Goal: Check status: Check status

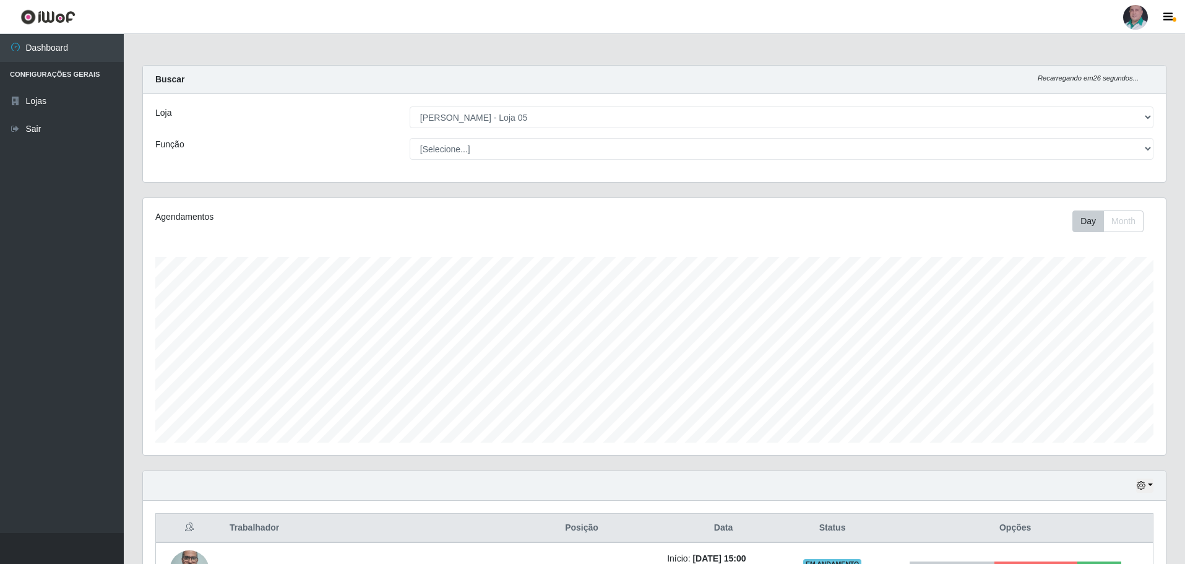
select select "252"
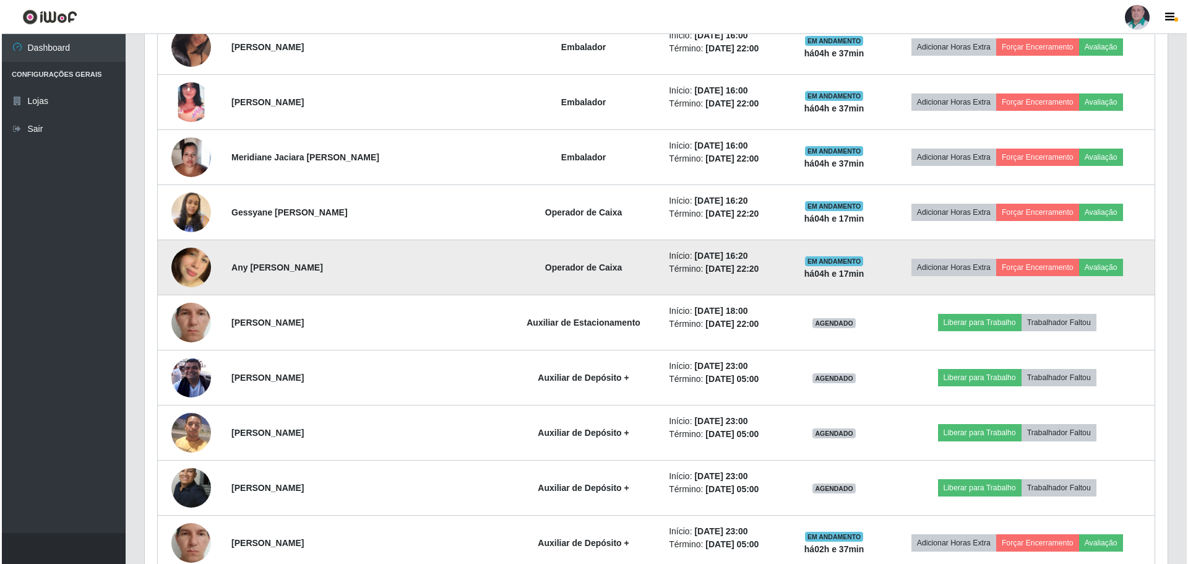
scroll to position [1646, 0]
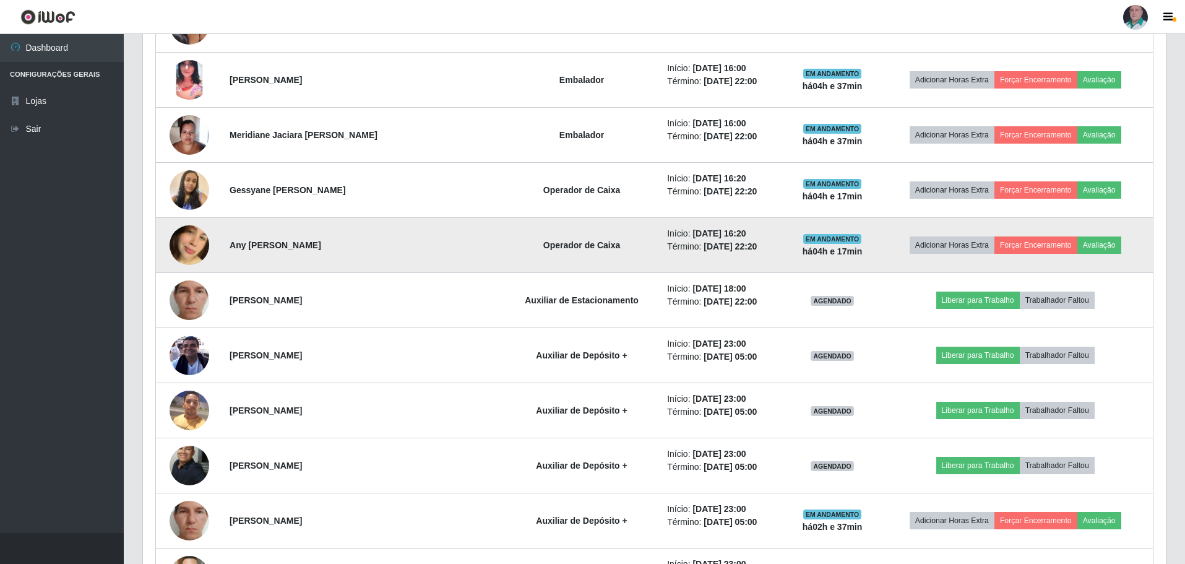
click at [194, 243] on img at bounding box center [190, 245] width 40 height 71
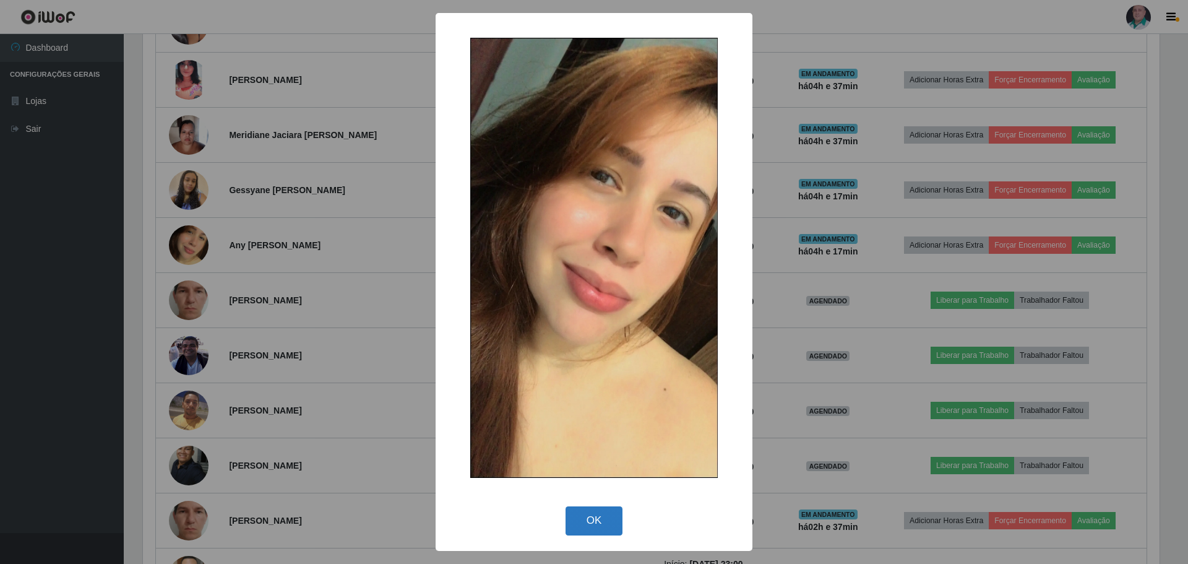
click at [600, 528] on button "OK" at bounding box center [595, 520] width 58 height 29
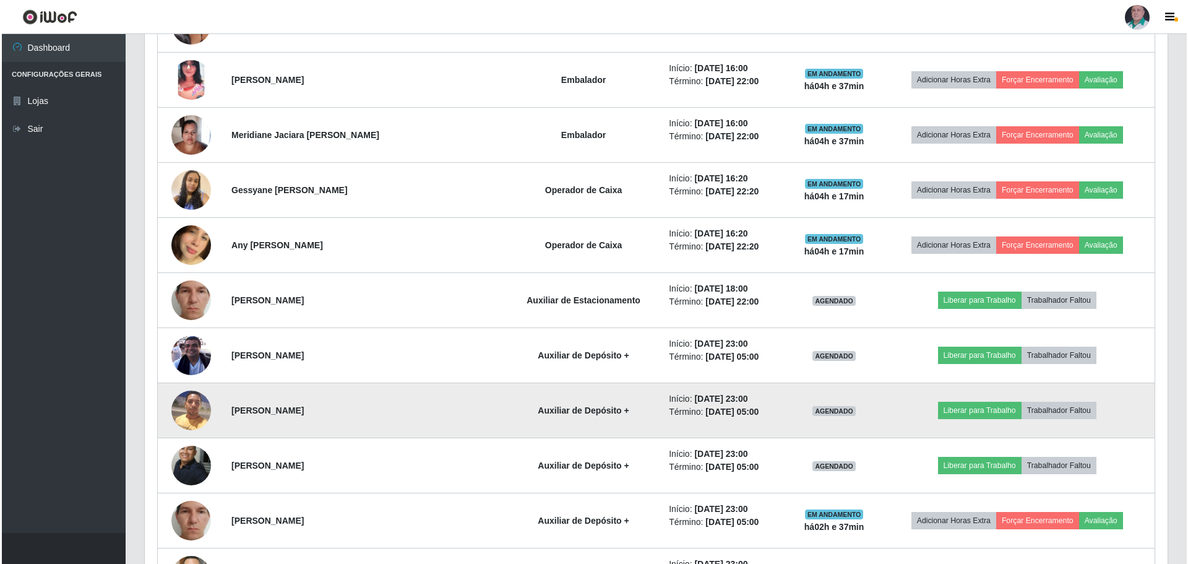
scroll to position [257, 1023]
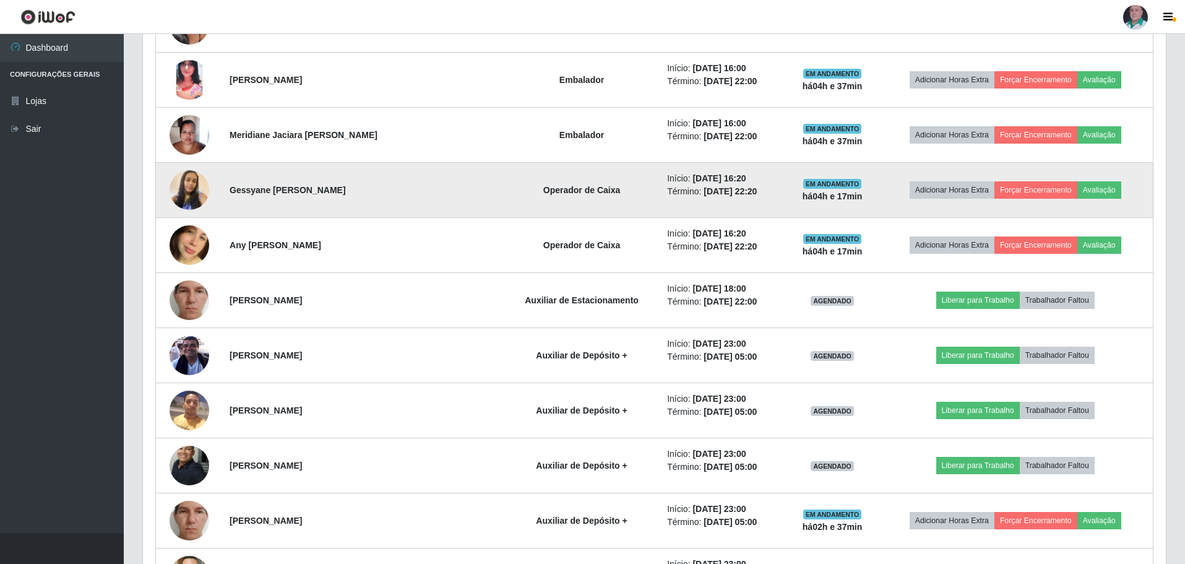
click at [200, 194] on img at bounding box center [190, 190] width 40 height 71
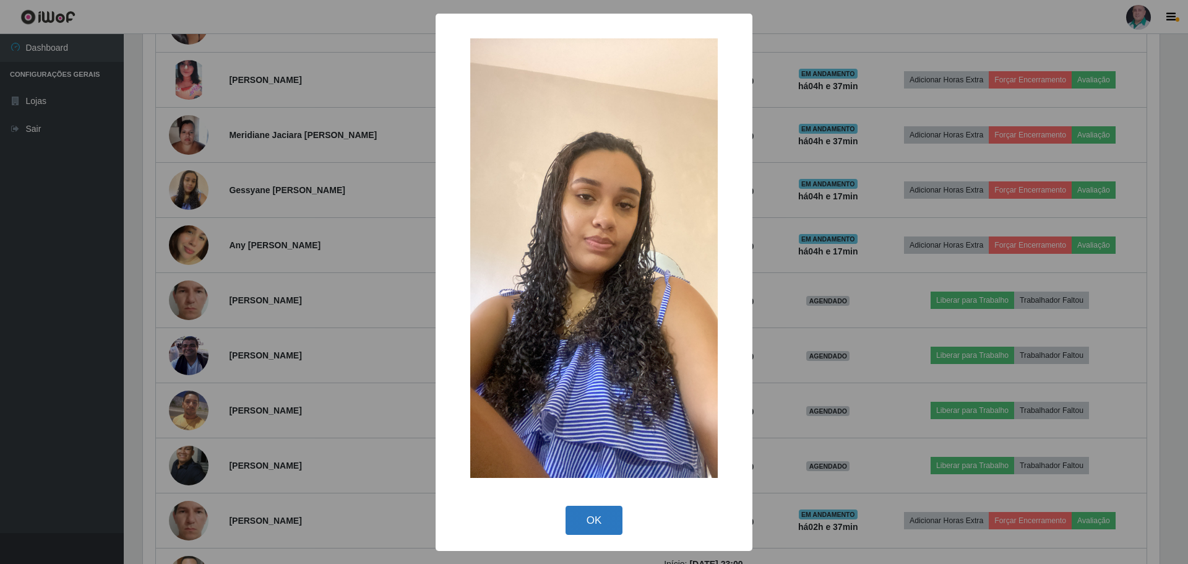
click at [600, 523] on button "OK" at bounding box center [595, 519] width 58 height 29
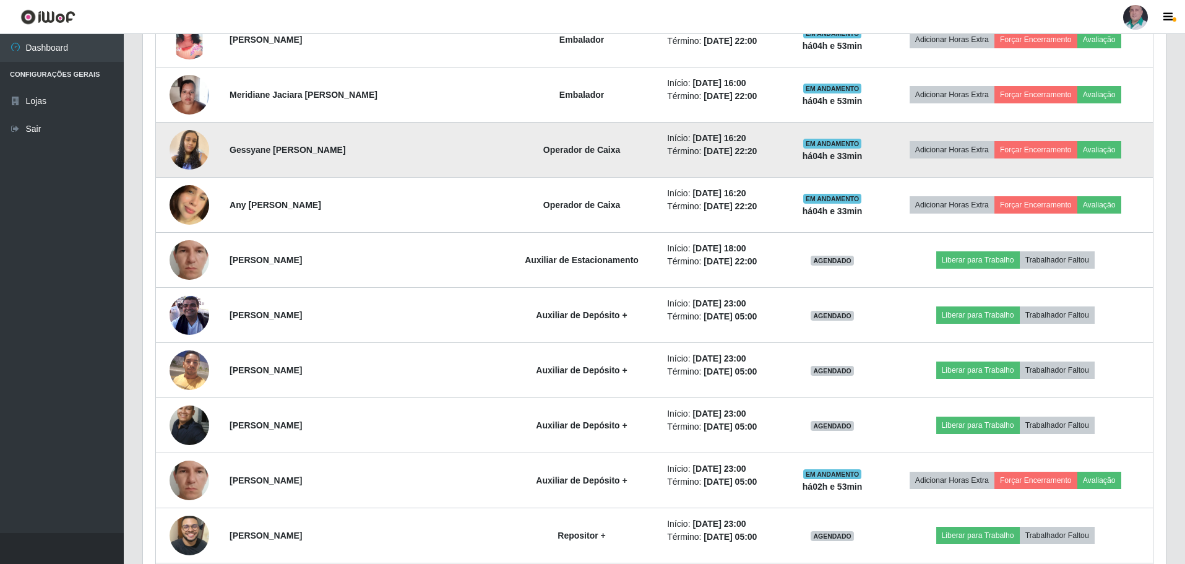
scroll to position [1708, 0]
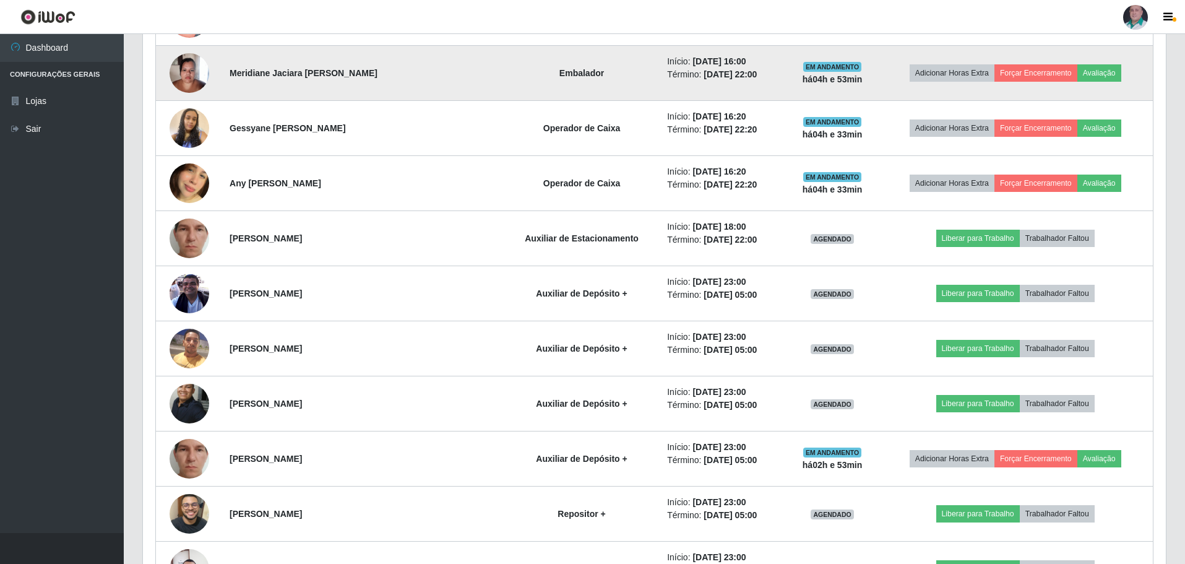
click at [195, 71] on img at bounding box center [190, 72] width 40 height 53
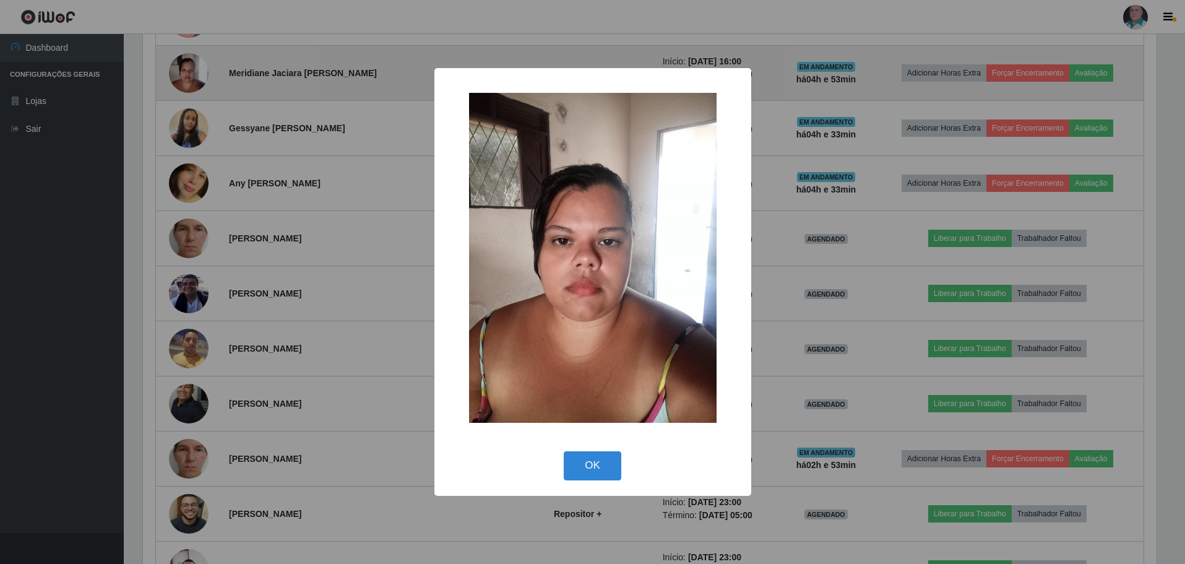
scroll to position [257, 1017]
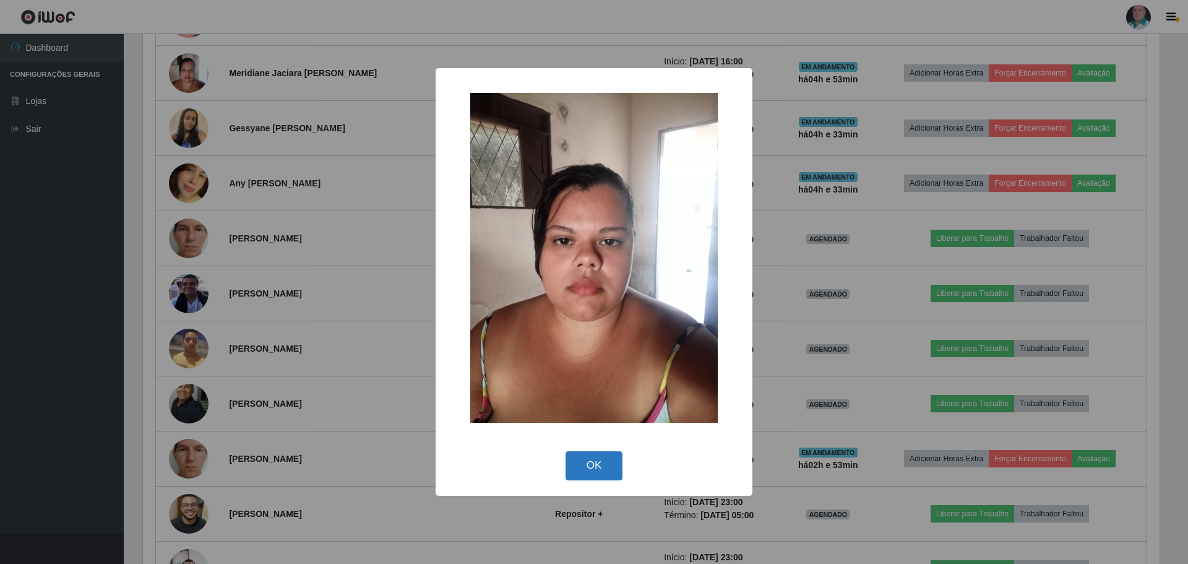
click at [584, 458] on button "OK" at bounding box center [595, 465] width 58 height 29
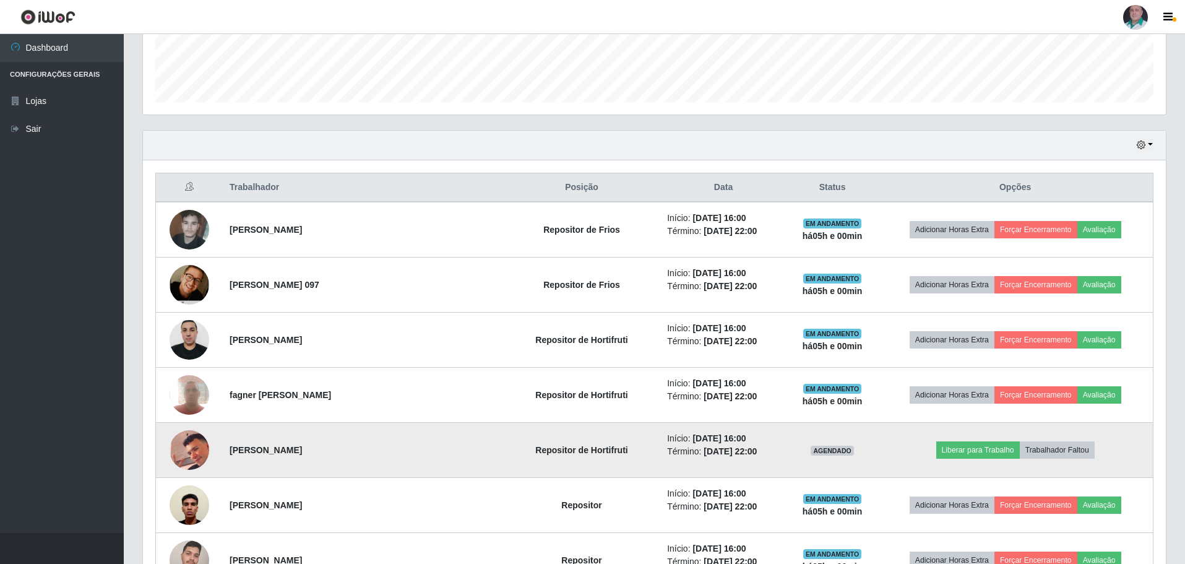
scroll to position [315, 0]
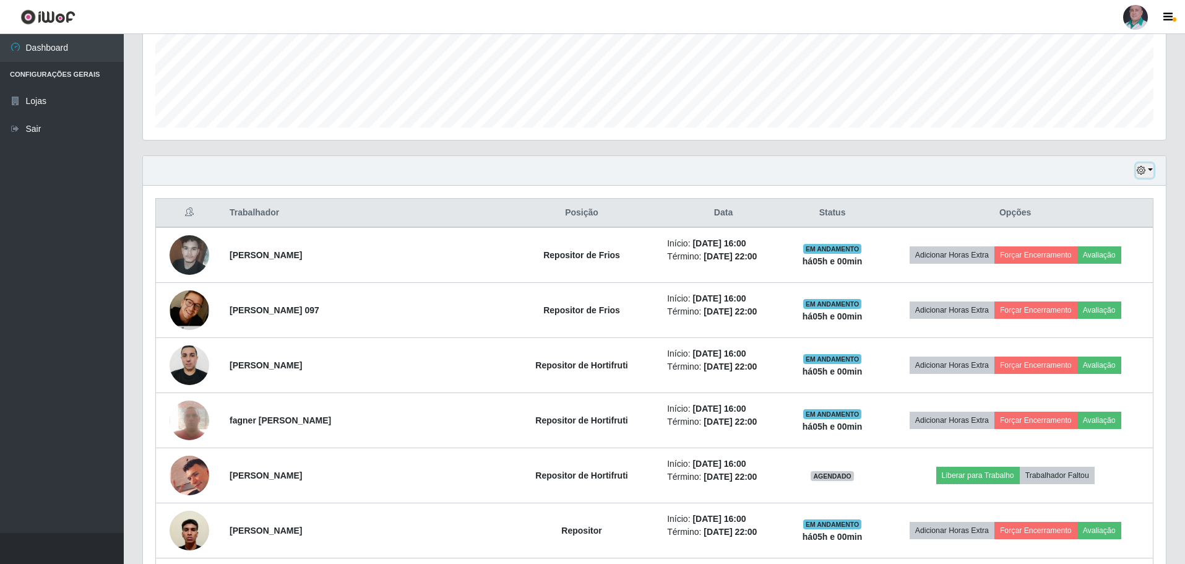
click at [1142, 171] on icon "button" at bounding box center [1141, 170] width 9 height 9
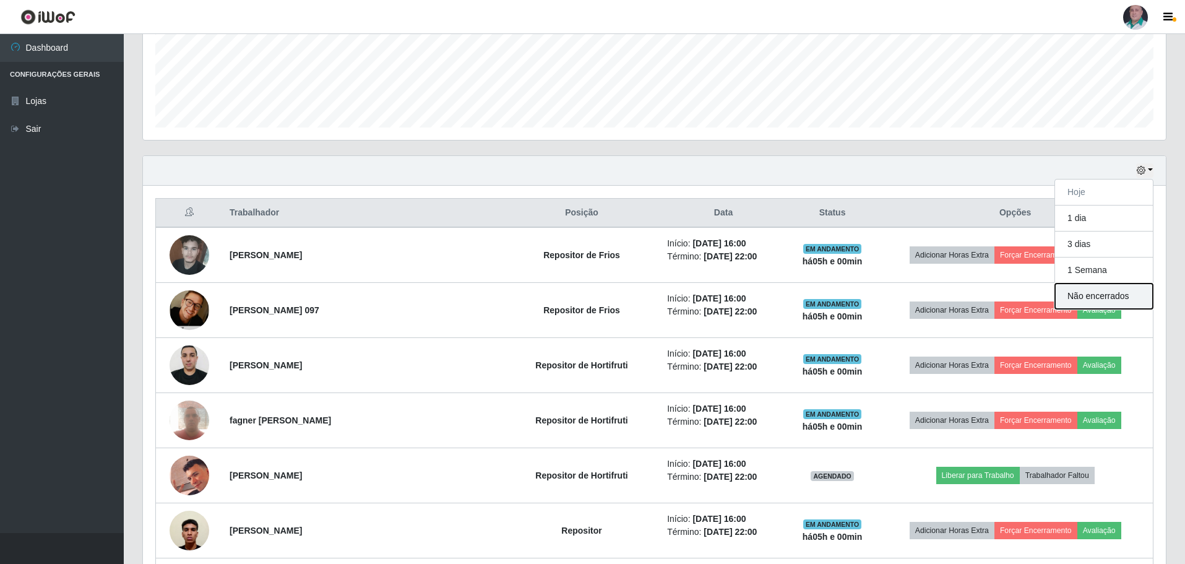
click at [1090, 293] on button "Não encerrados" at bounding box center [1104, 295] width 98 height 25
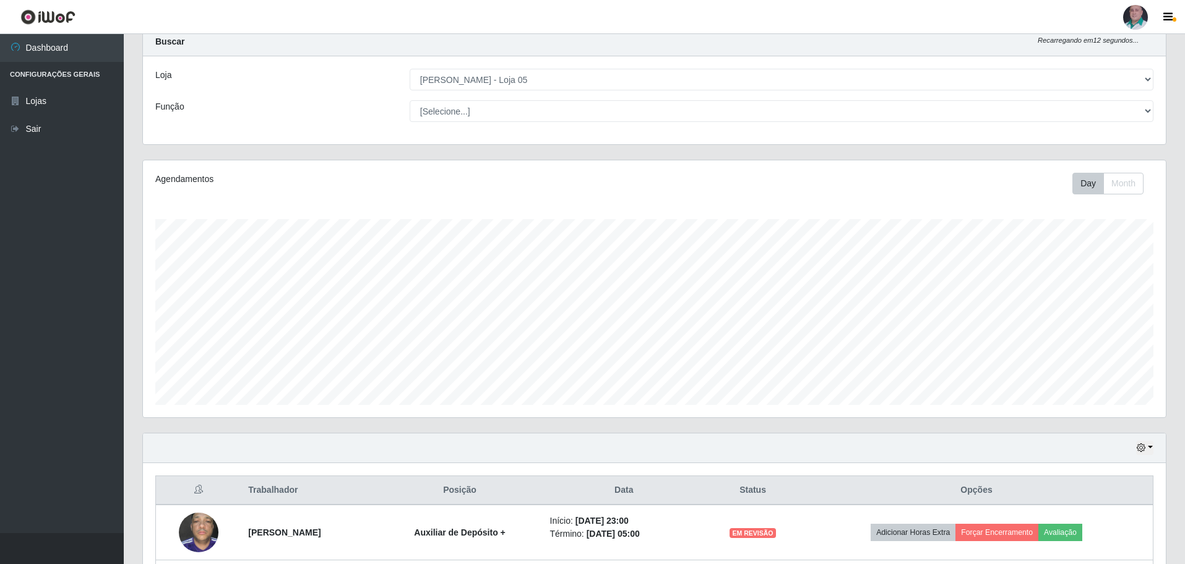
scroll to position [258, 0]
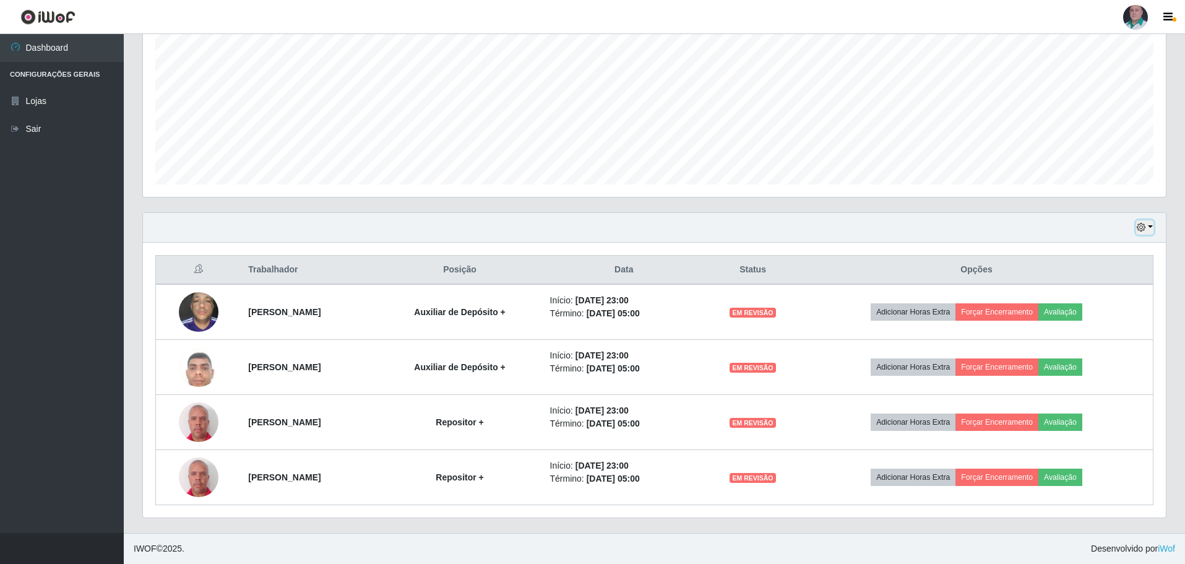
click at [1142, 228] on icon "button" at bounding box center [1141, 227] width 9 height 9
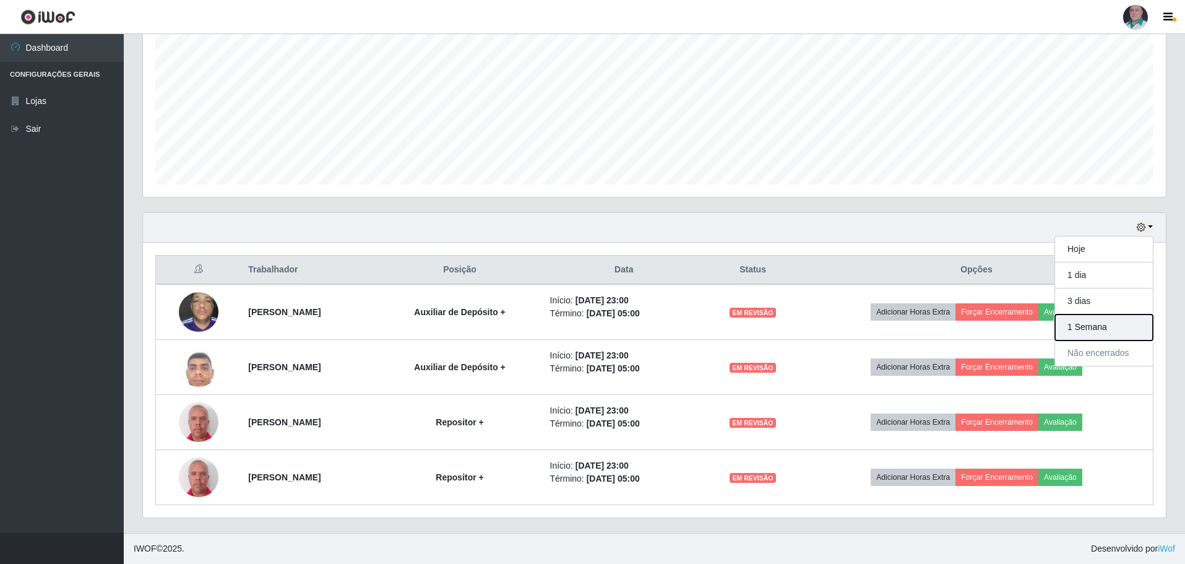
click at [1077, 325] on button "1 Semana" at bounding box center [1104, 327] width 98 height 26
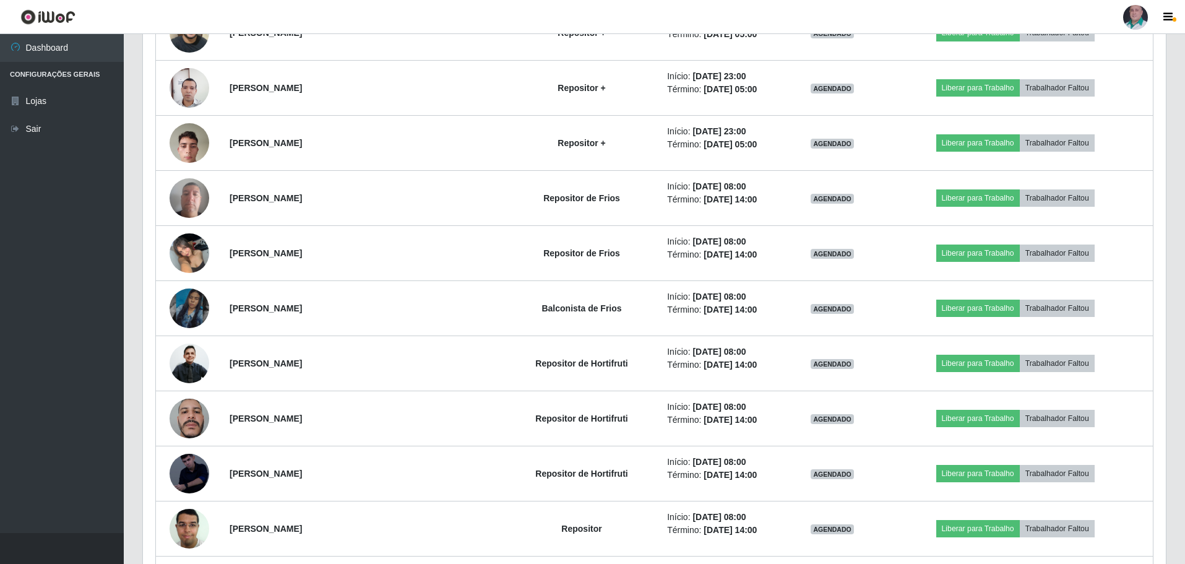
scroll to position [2238, 0]
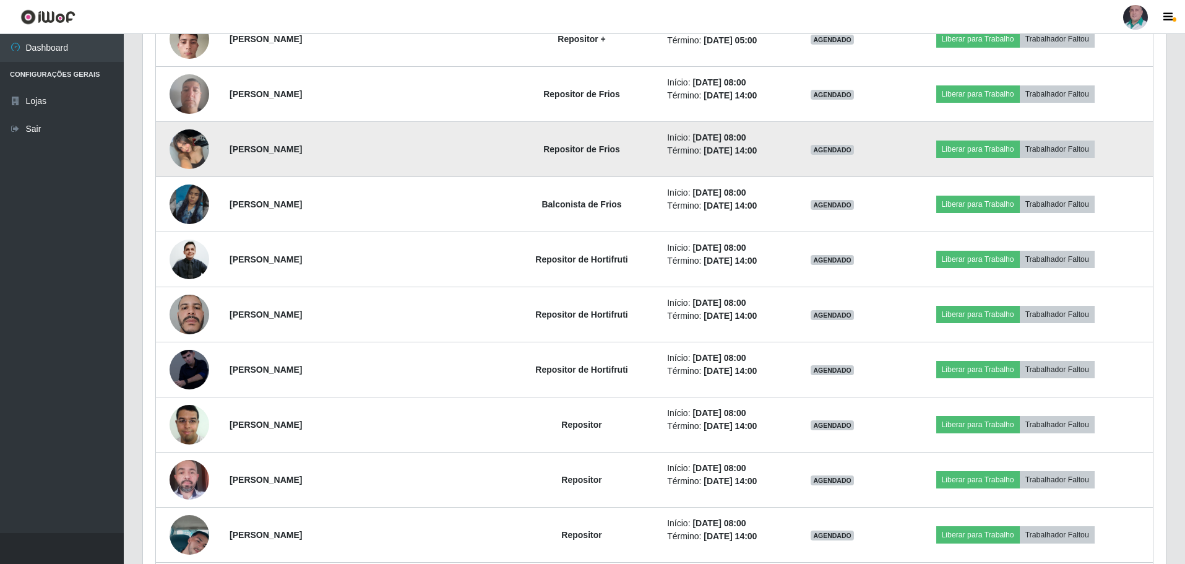
click at [195, 150] on img at bounding box center [190, 149] width 40 height 53
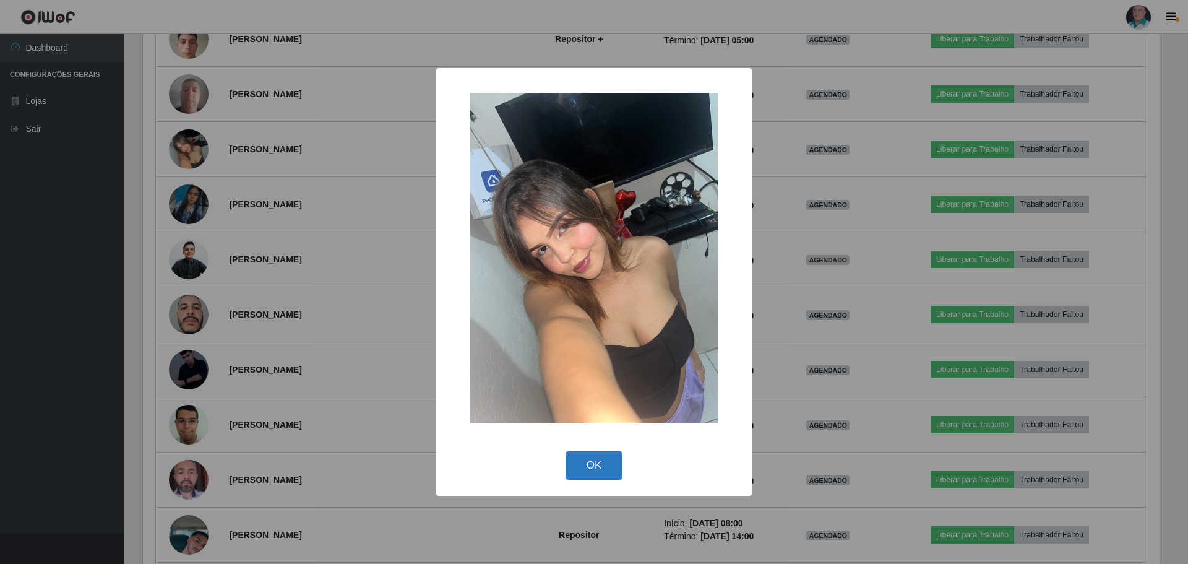
click at [601, 462] on button "OK" at bounding box center [595, 465] width 58 height 29
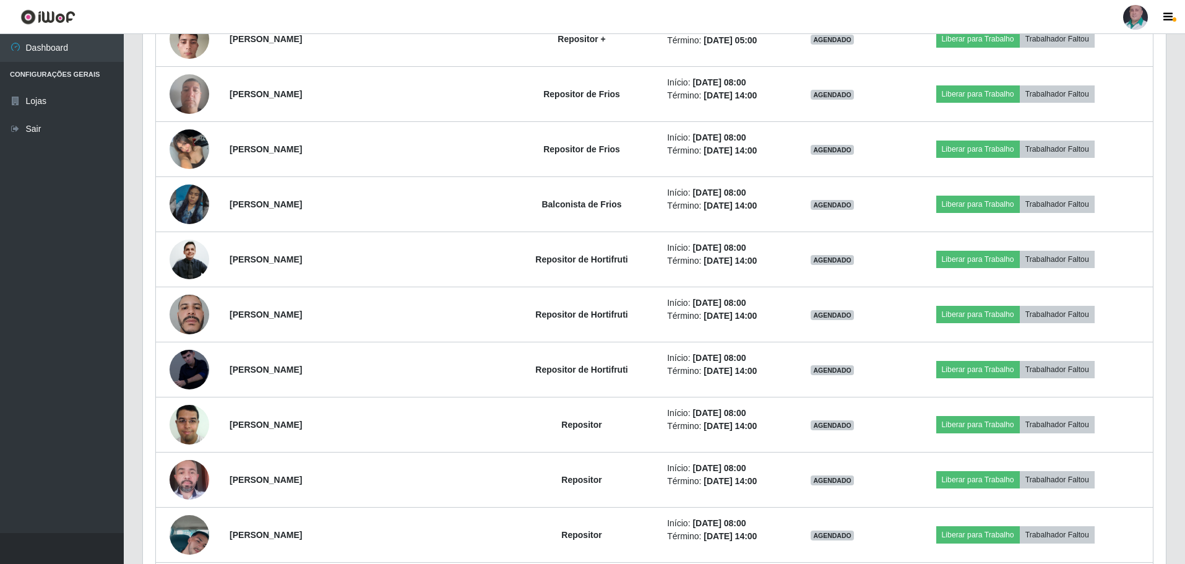
scroll to position [2176, 0]
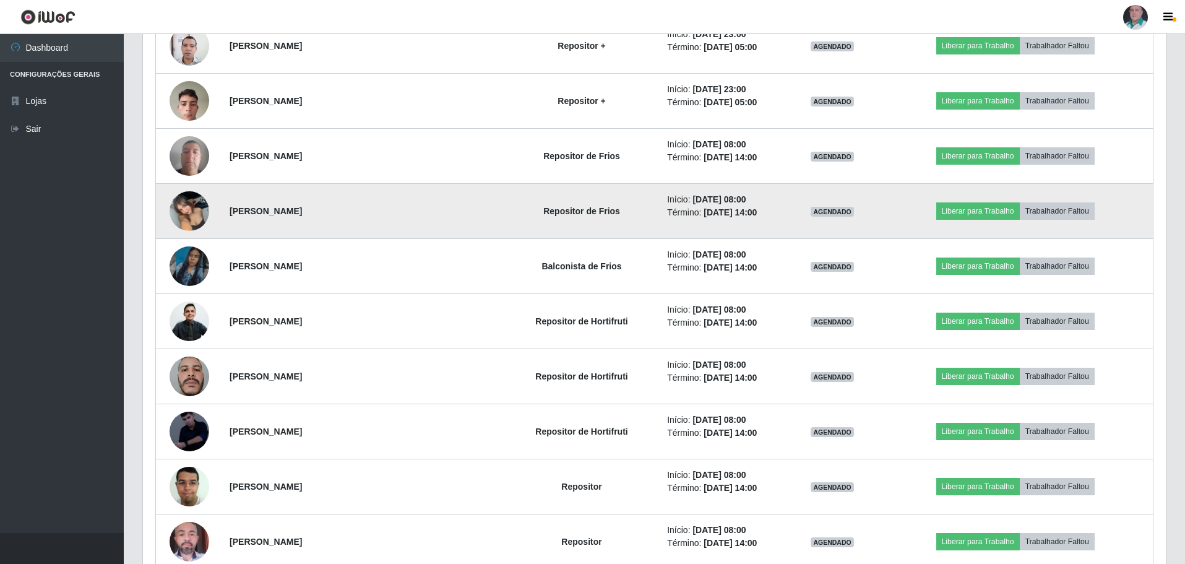
click at [196, 209] on img at bounding box center [190, 210] width 40 height 53
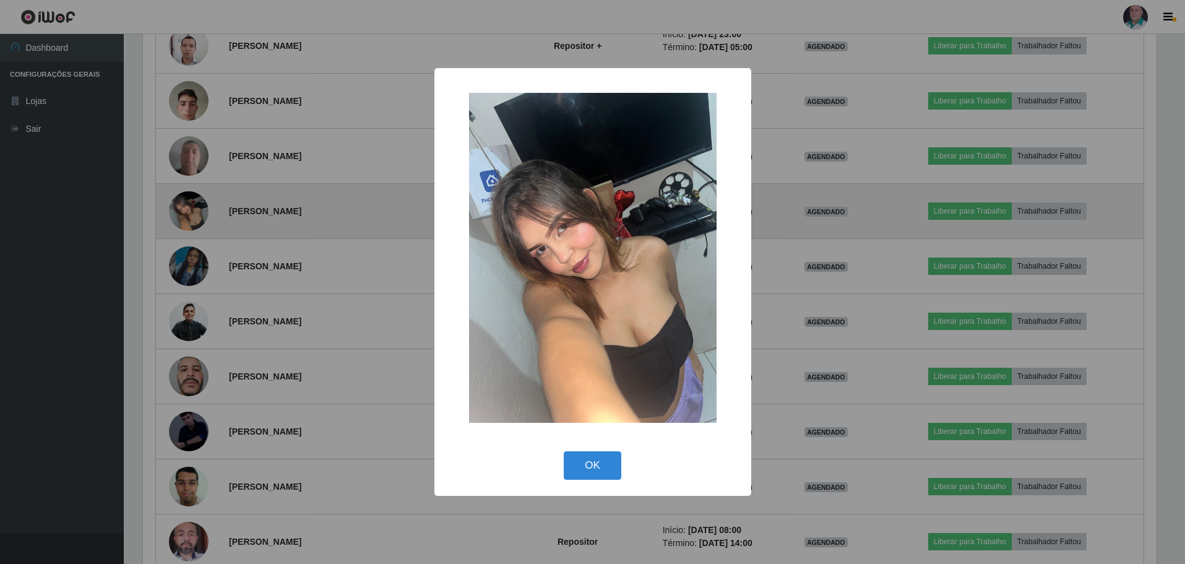
scroll to position [257, 1017]
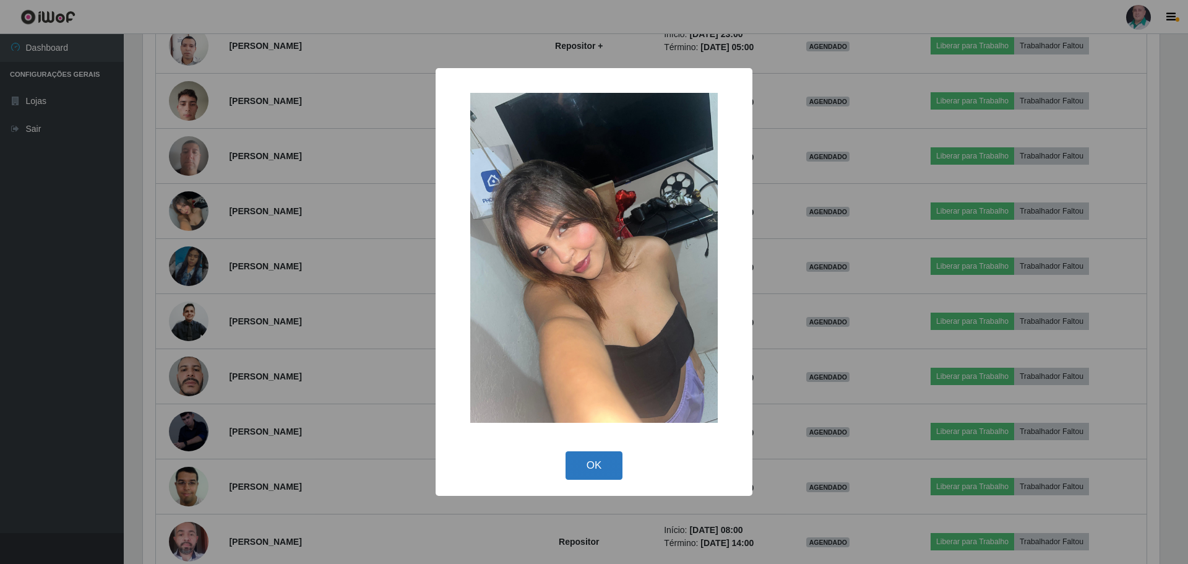
click at [588, 457] on button "OK" at bounding box center [595, 465] width 58 height 29
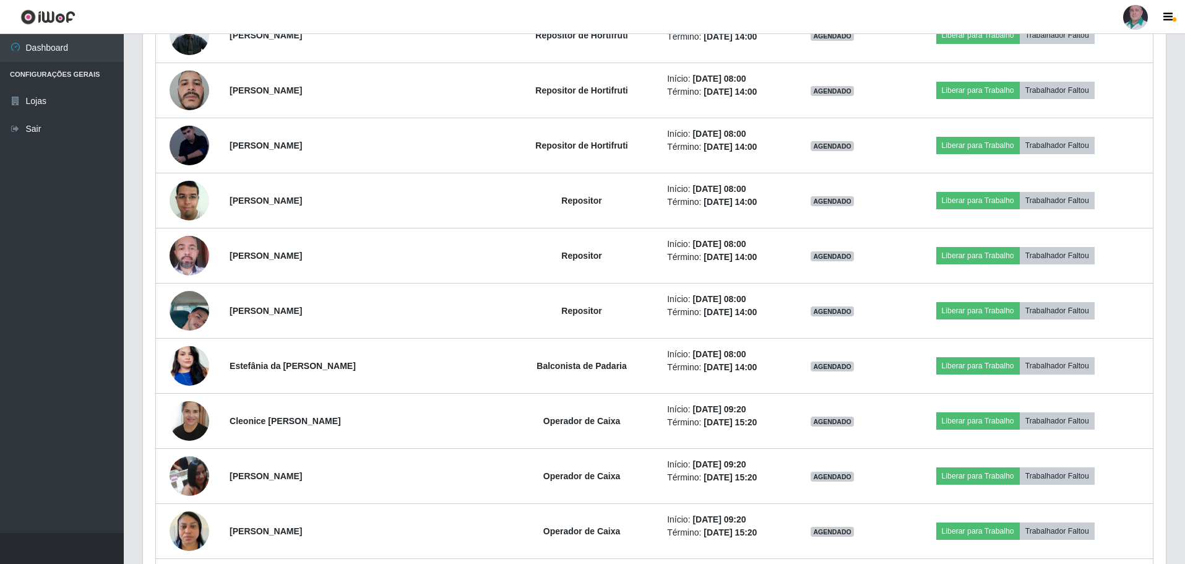
scroll to position [2485, 0]
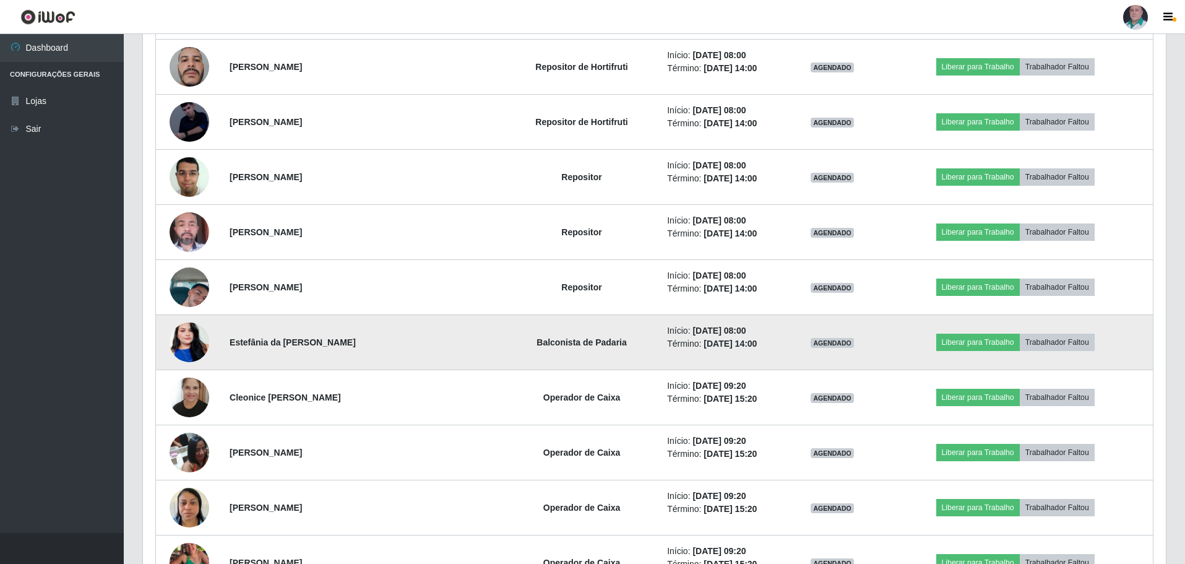
click at [194, 331] on img at bounding box center [190, 342] width 40 height 71
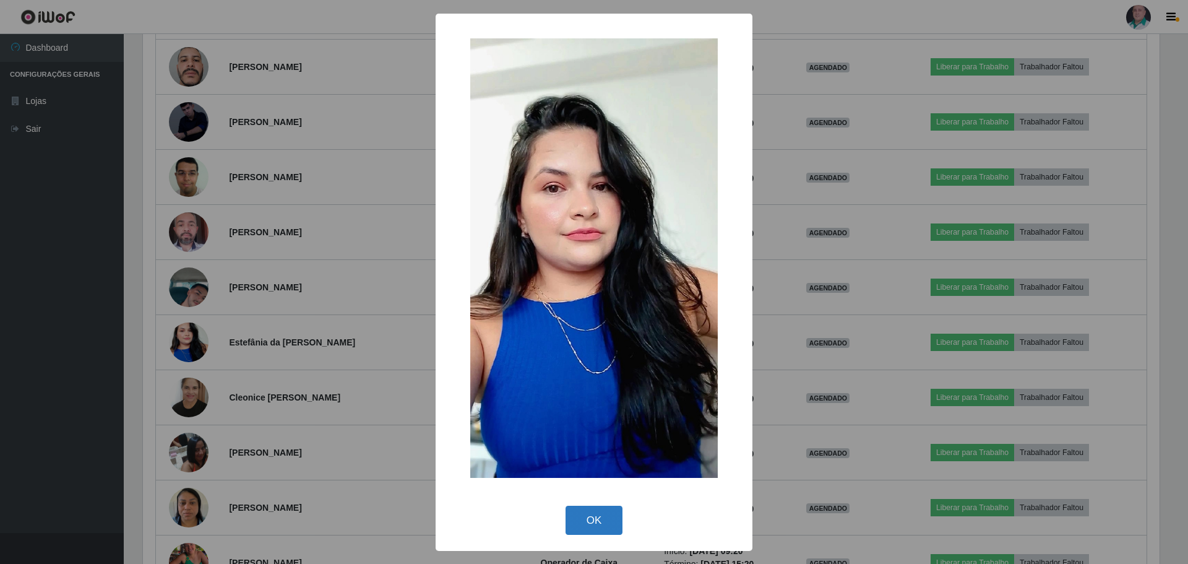
click at [588, 524] on button "OK" at bounding box center [595, 519] width 58 height 29
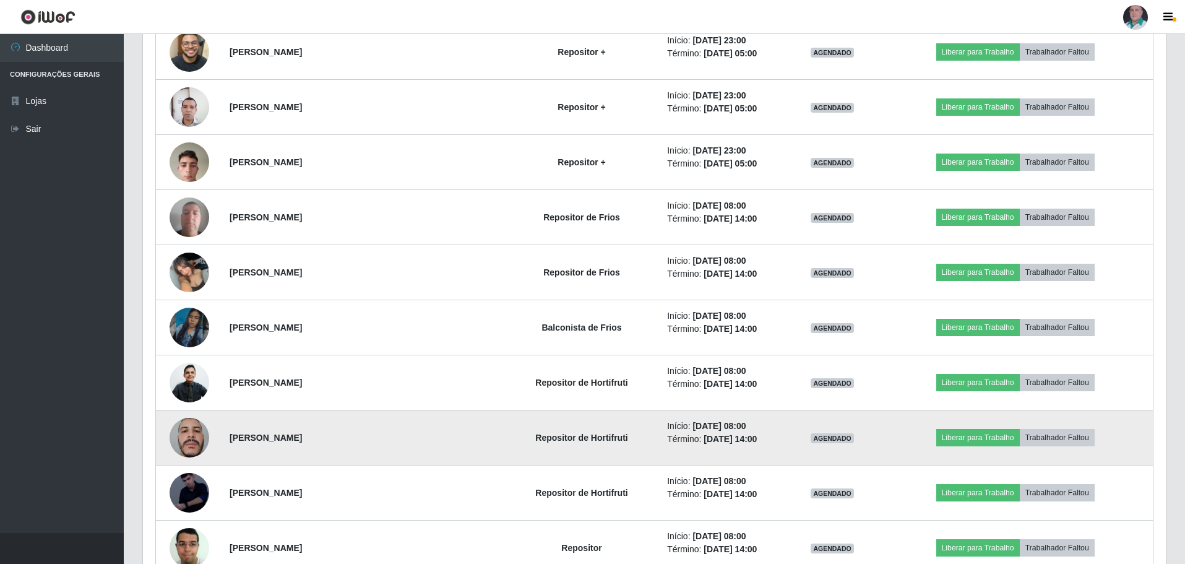
scroll to position [2114, 0]
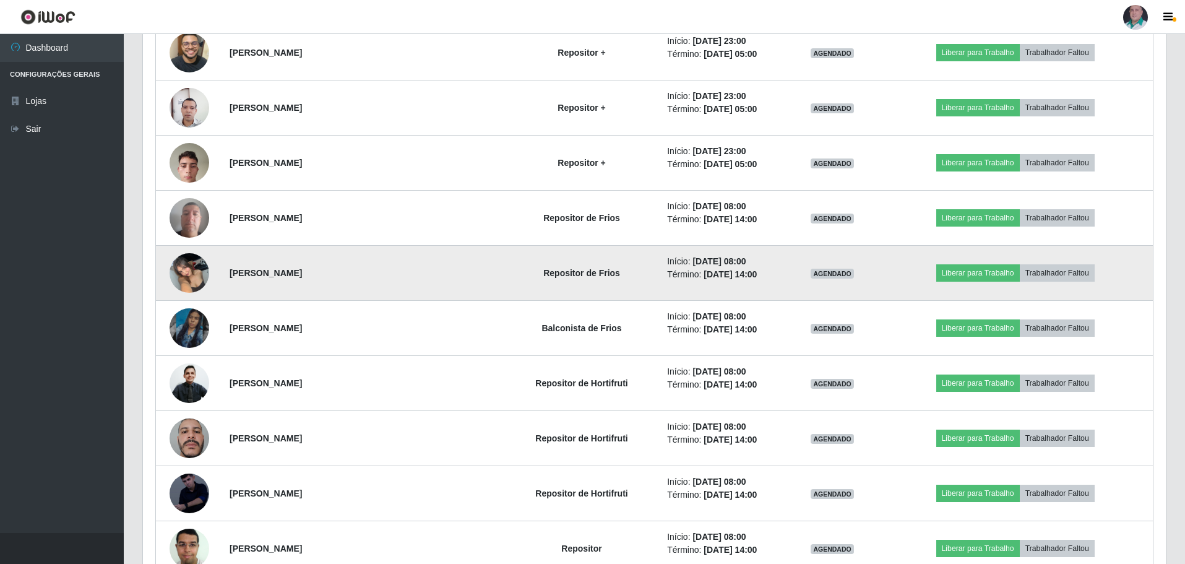
click at [189, 272] on img at bounding box center [190, 272] width 40 height 53
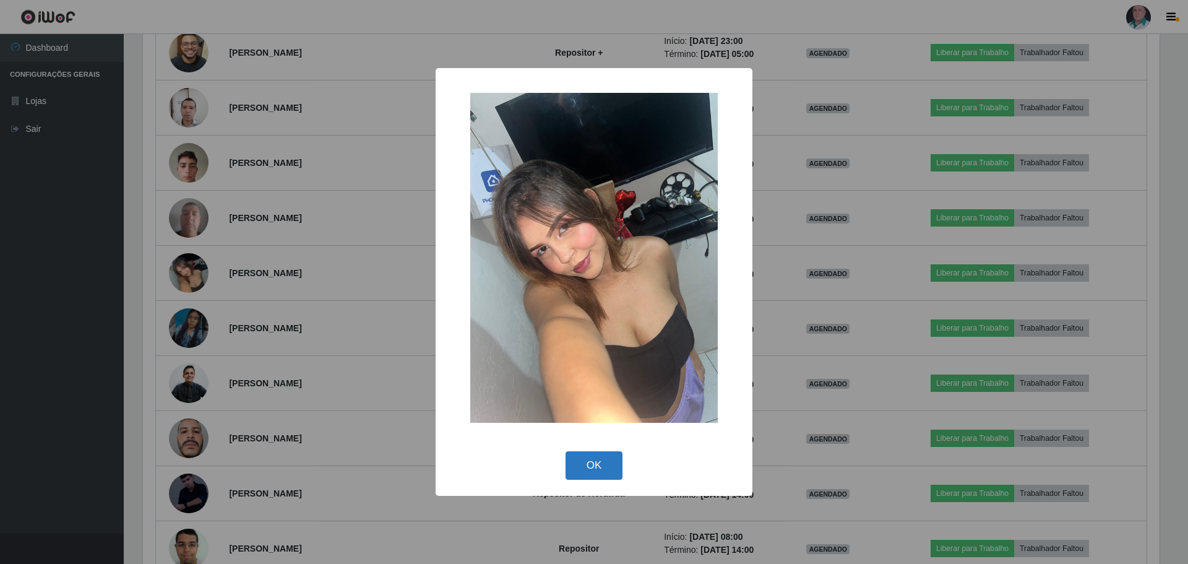
click at [588, 460] on button "OK" at bounding box center [595, 465] width 58 height 29
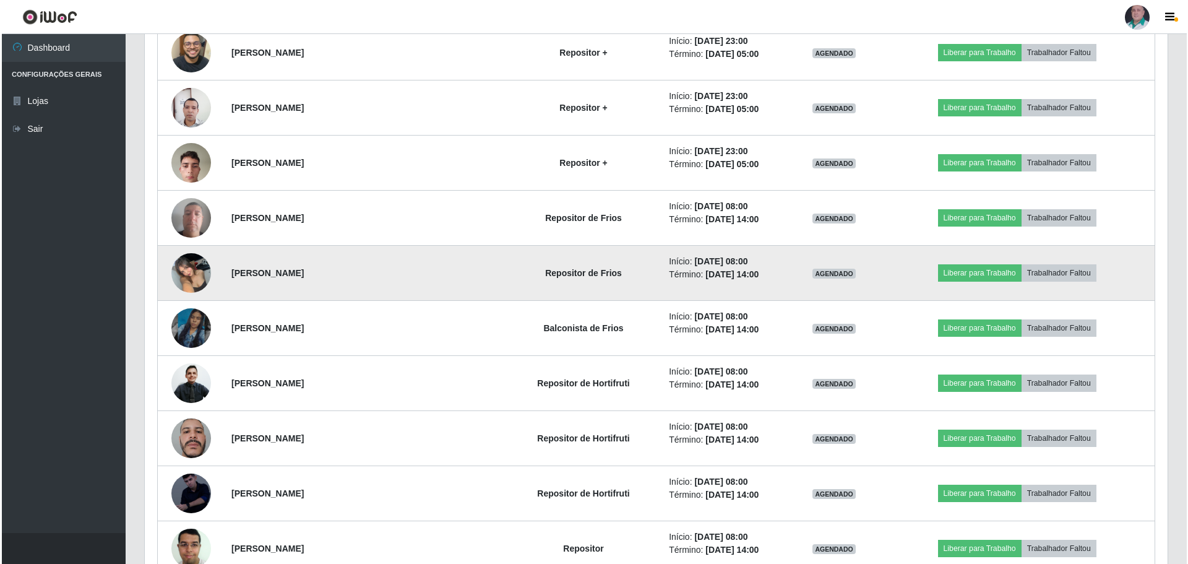
scroll to position [257, 1023]
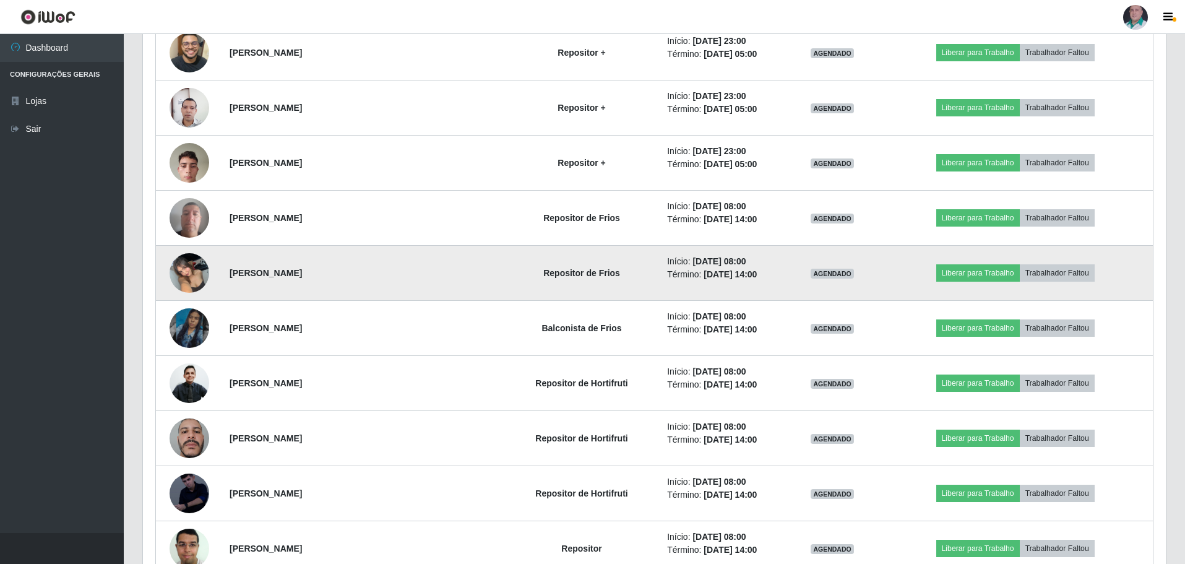
click at [199, 282] on img at bounding box center [190, 272] width 40 height 53
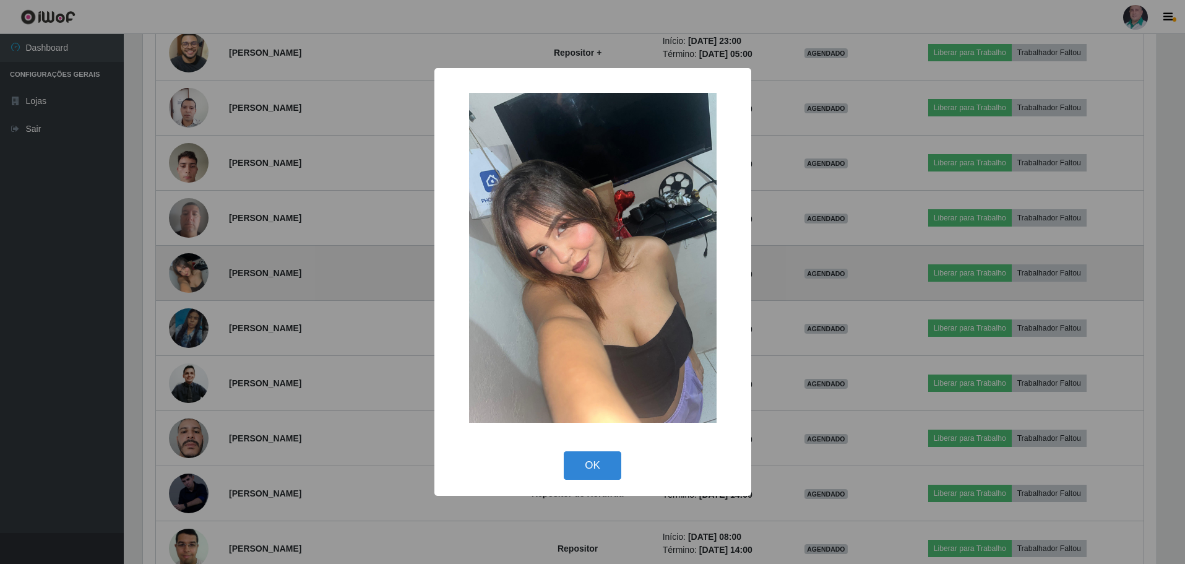
scroll to position [257, 1017]
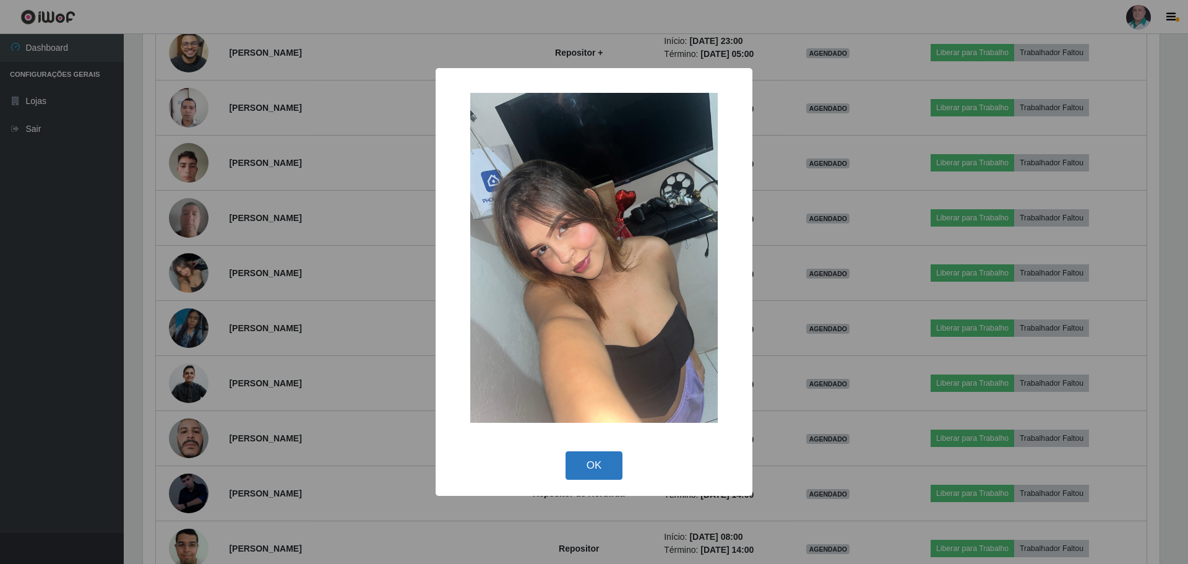
click at [590, 458] on button "OK" at bounding box center [595, 465] width 58 height 29
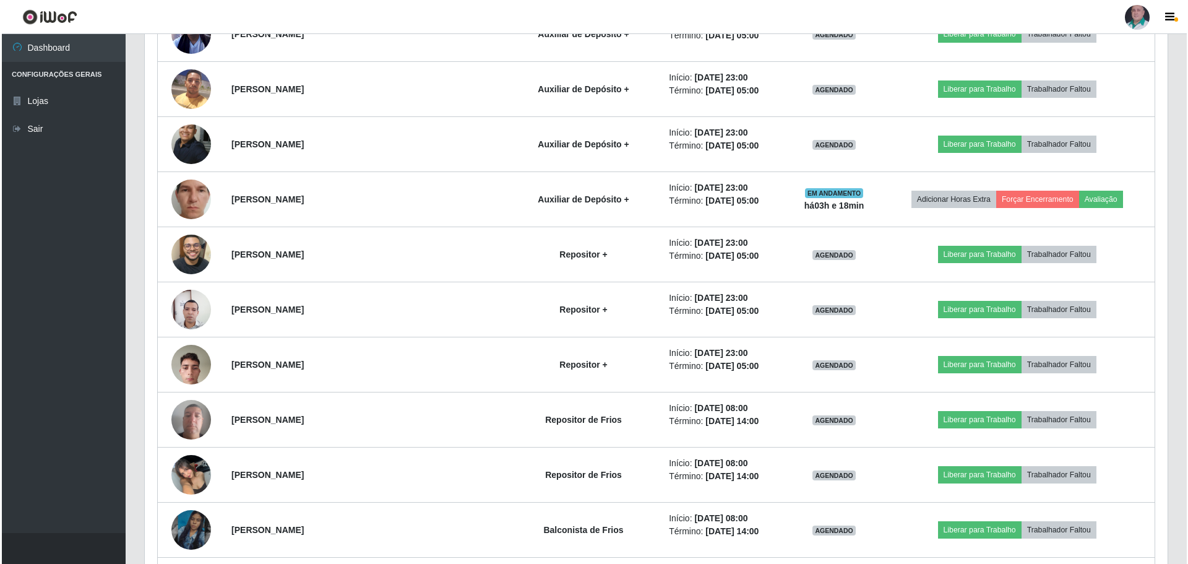
scroll to position [1990, 0]
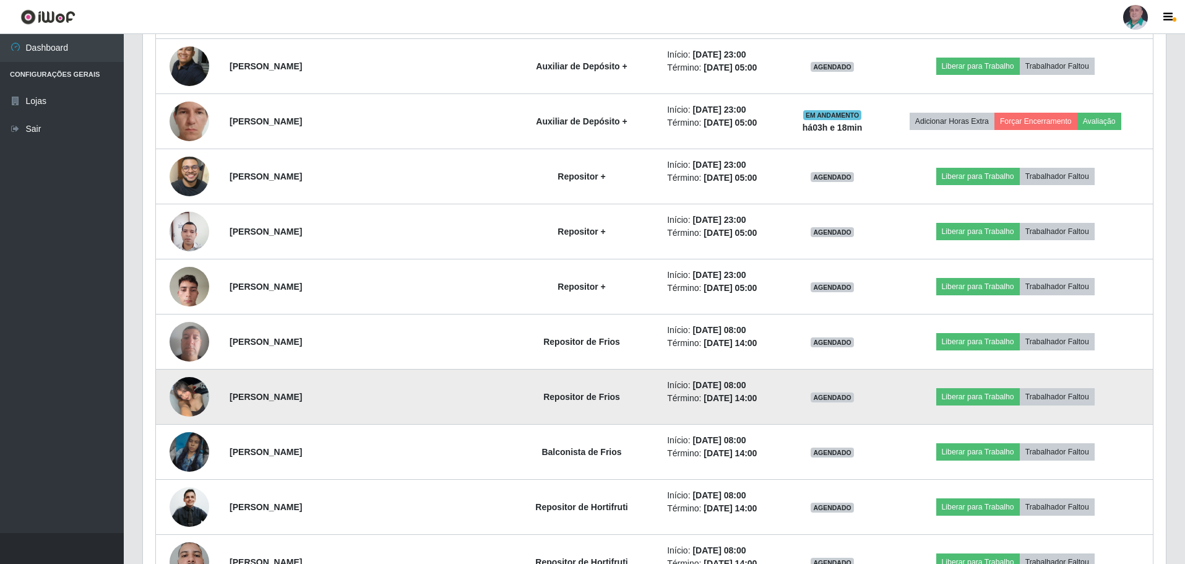
click at [209, 403] on td at bounding box center [189, 396] width 67 height 55
click at [192, 395] on img at bounding box center [190, 396] width 40 height 53
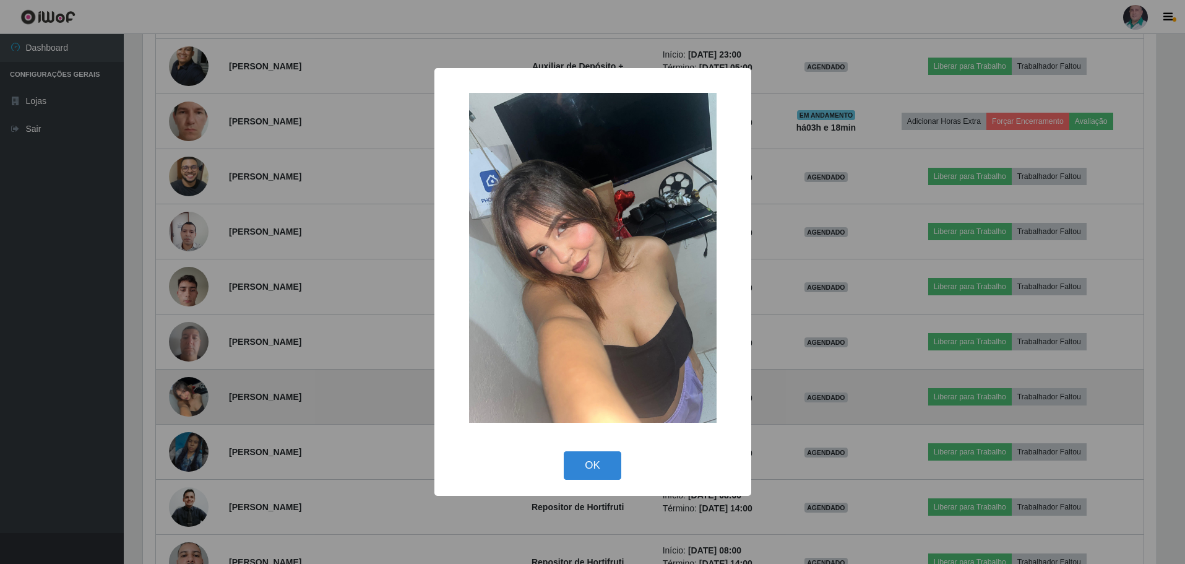
scroll to position [257, 1017]
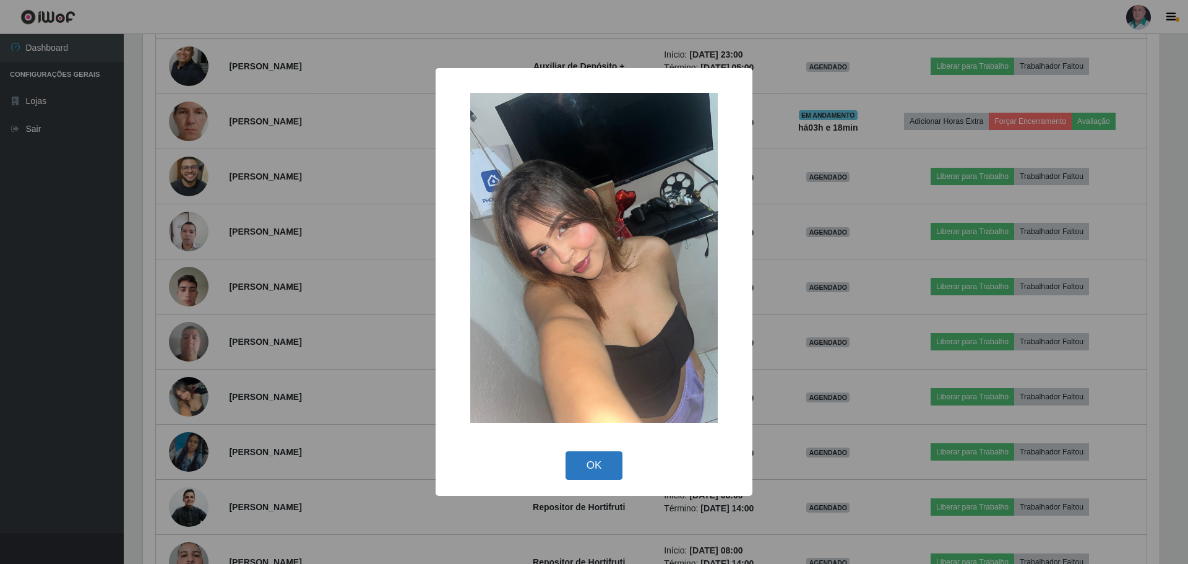
click at [591, 465] on button "OK" at bounding box center [595, 465] width 58 height 29
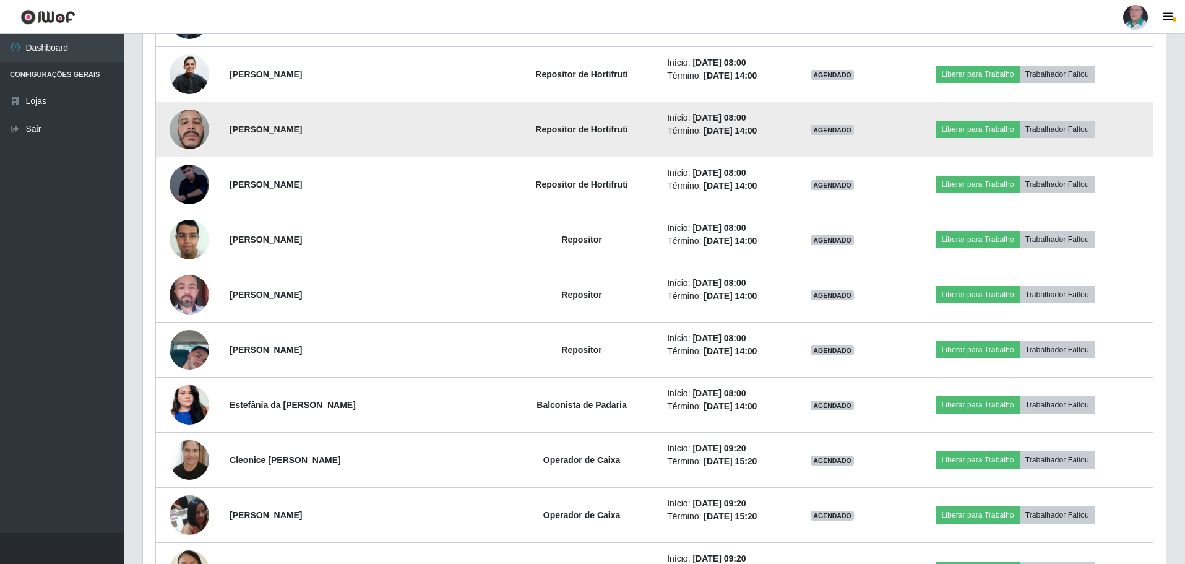
scroll to position [2424, 0]
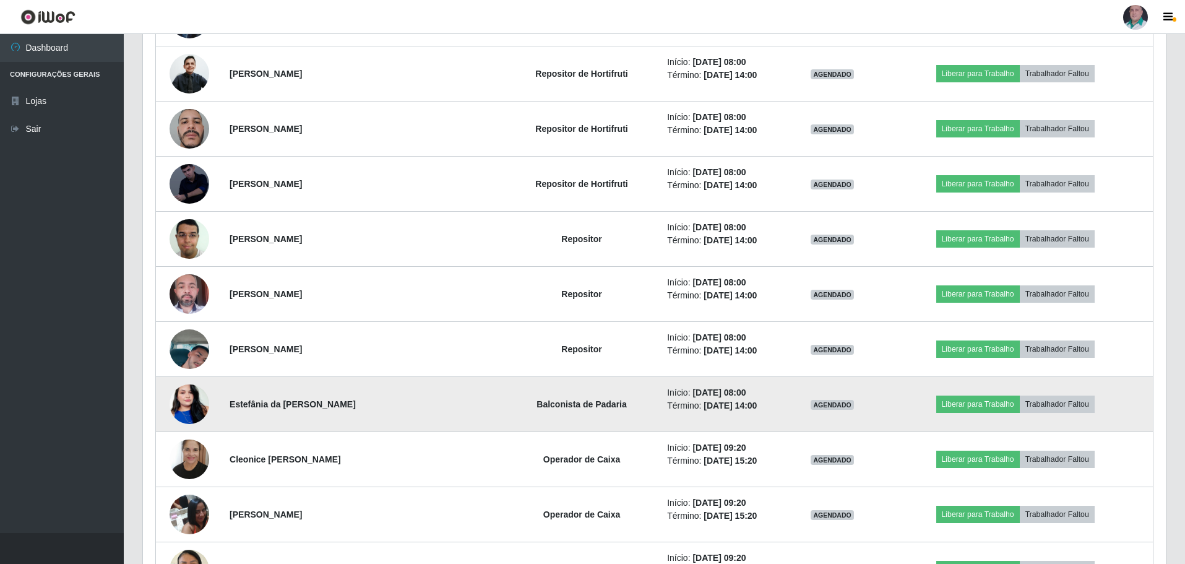
click at [189, 410] on img at bounding box center [190, 404] width 40 height 71
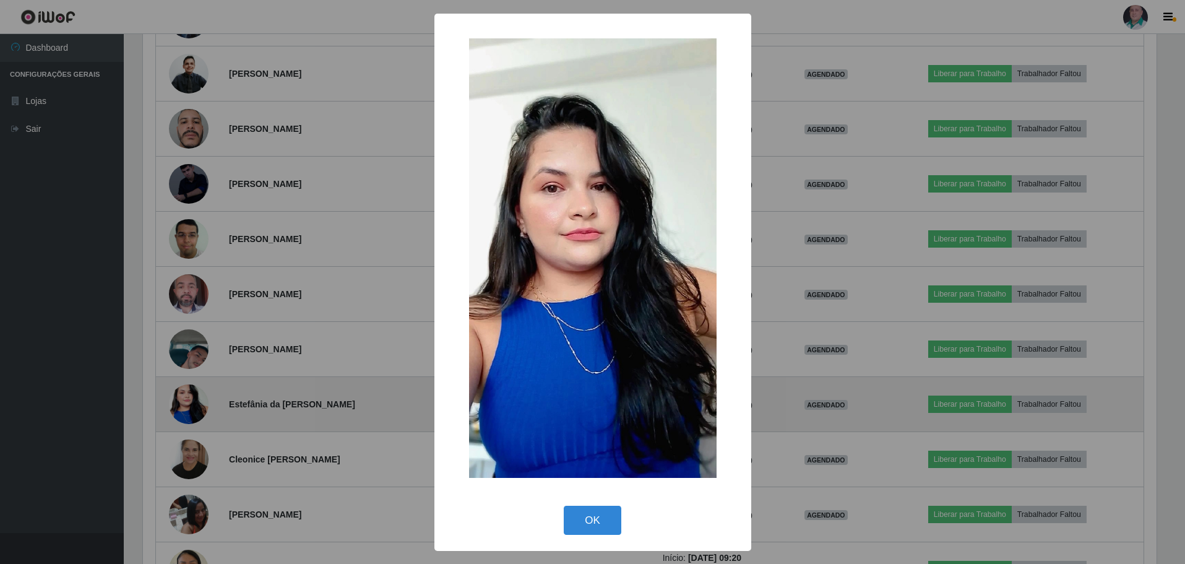
scroll to position [257, 1017]
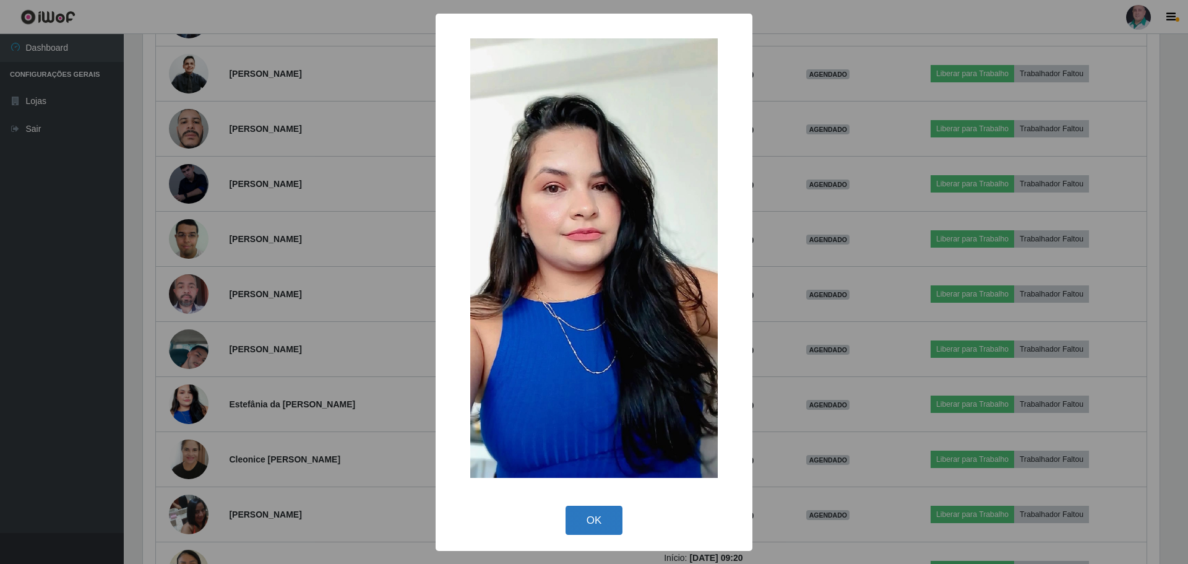
click at [593, 523] on button "OK" at bounding box center [595, 519] width 58 height 29
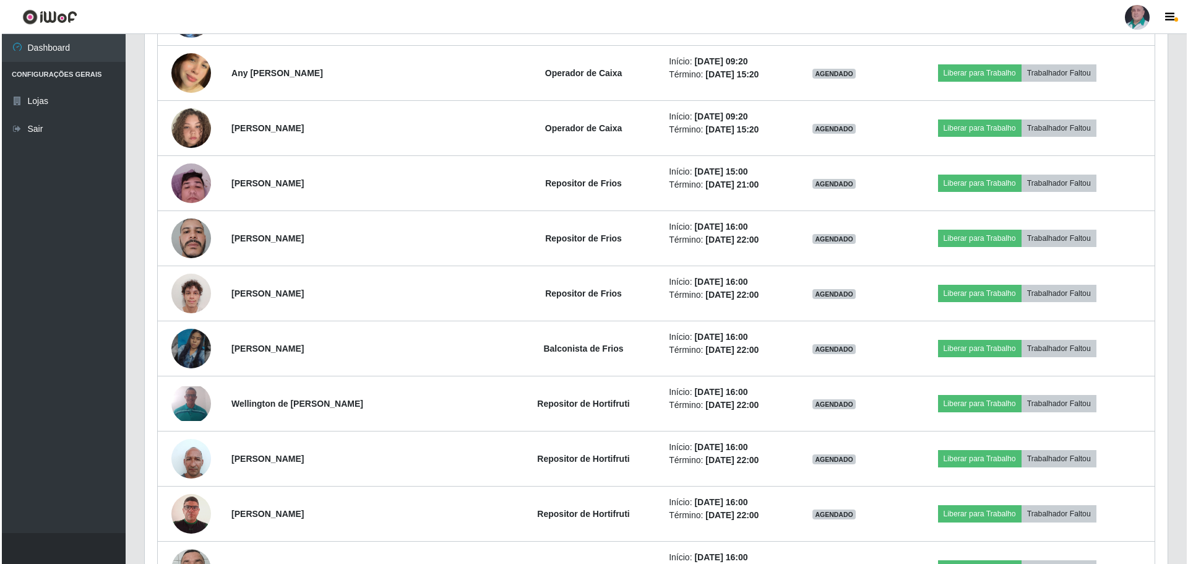
scroll to position [3042, 0]
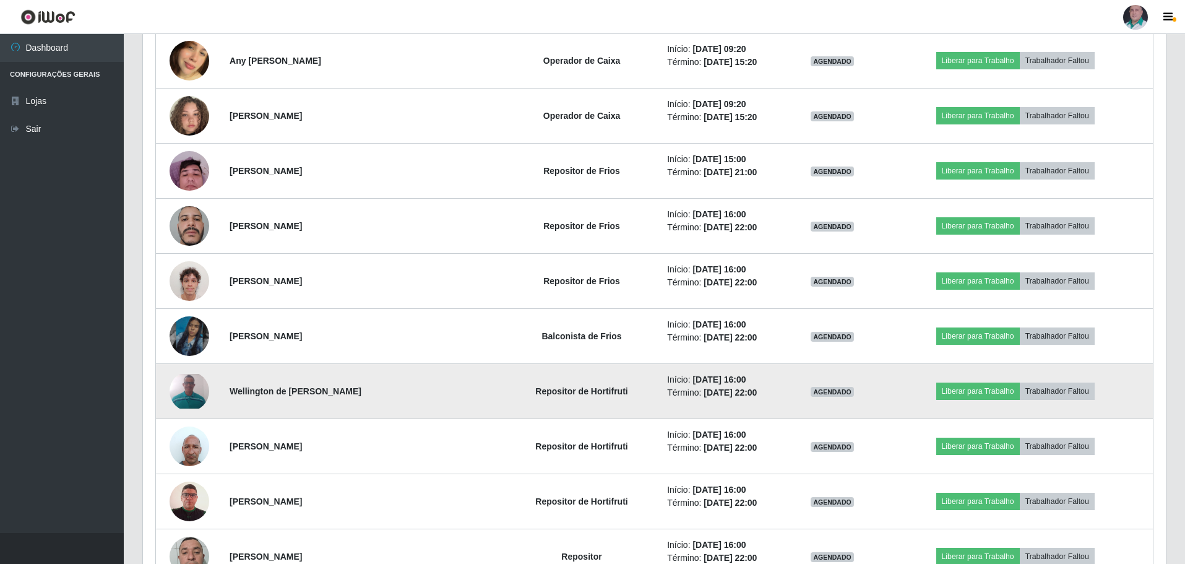
click at [190, 397] on img at bounding box center [190, 391] width 40 height 35
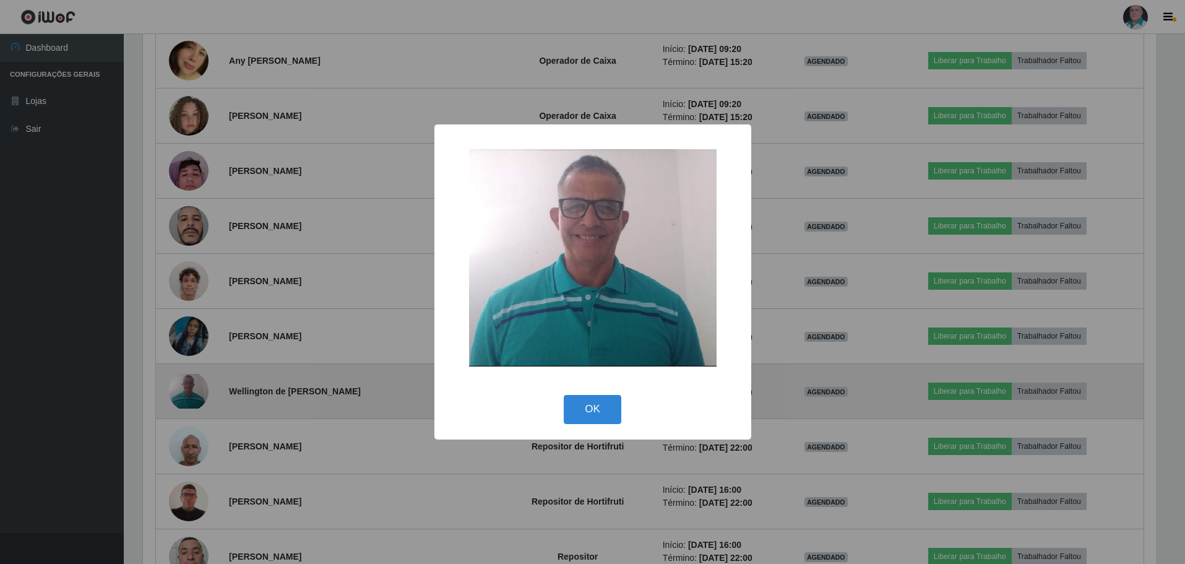
scroll to position [257, 1017]
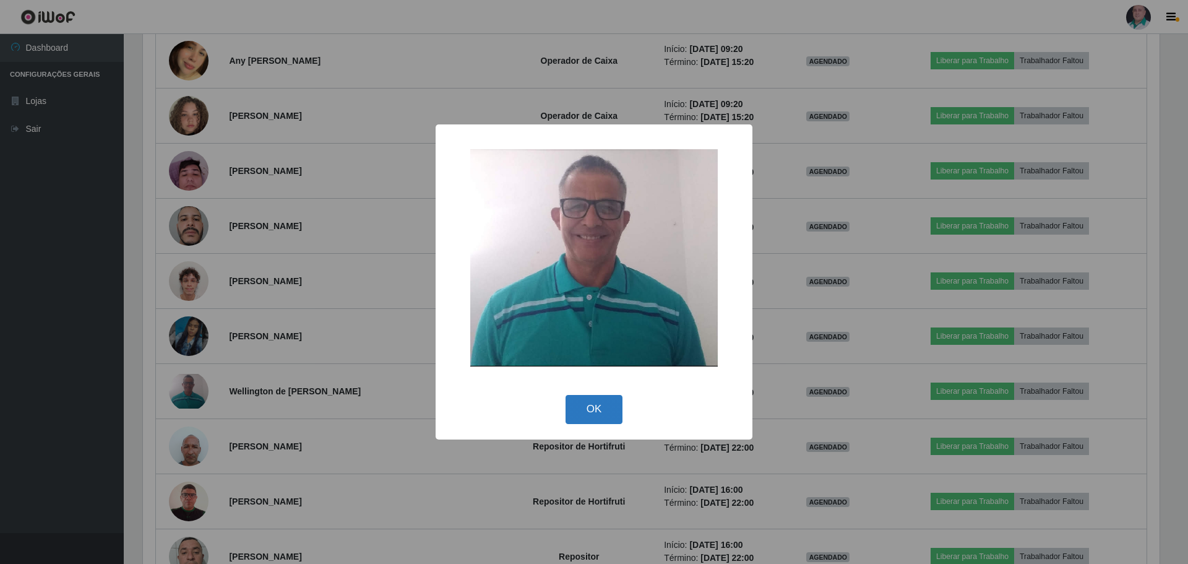
click at [590, 399] on button "OK" at bounding box center [595, 409] width 58 height 29
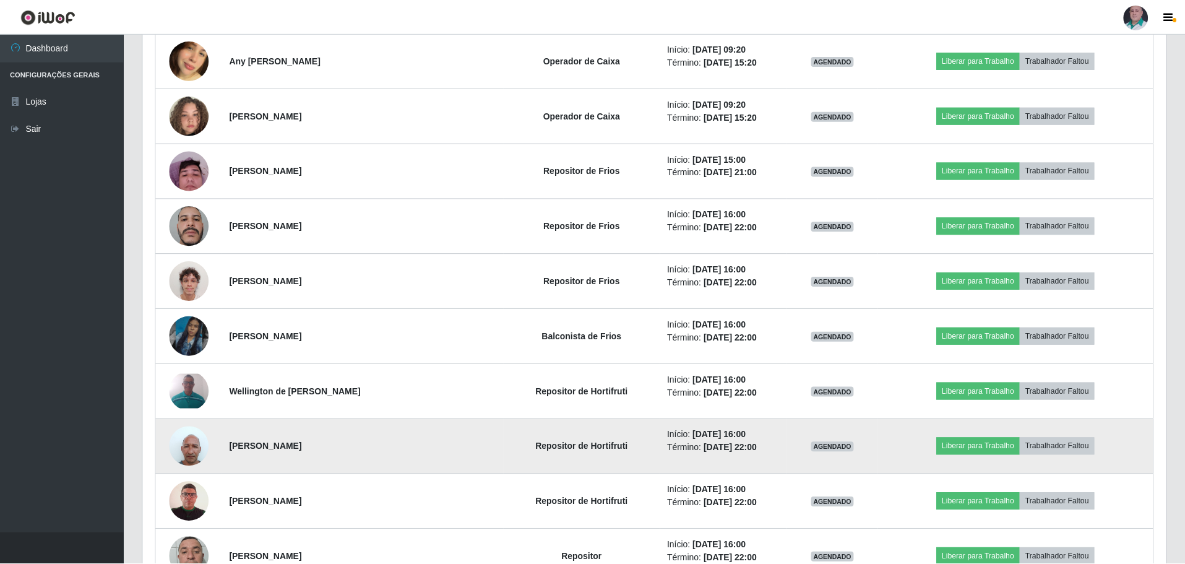
scroll to position [257, 1023]
click at [186, 444] on img at bounding box center [190, 445] width 40 height 53
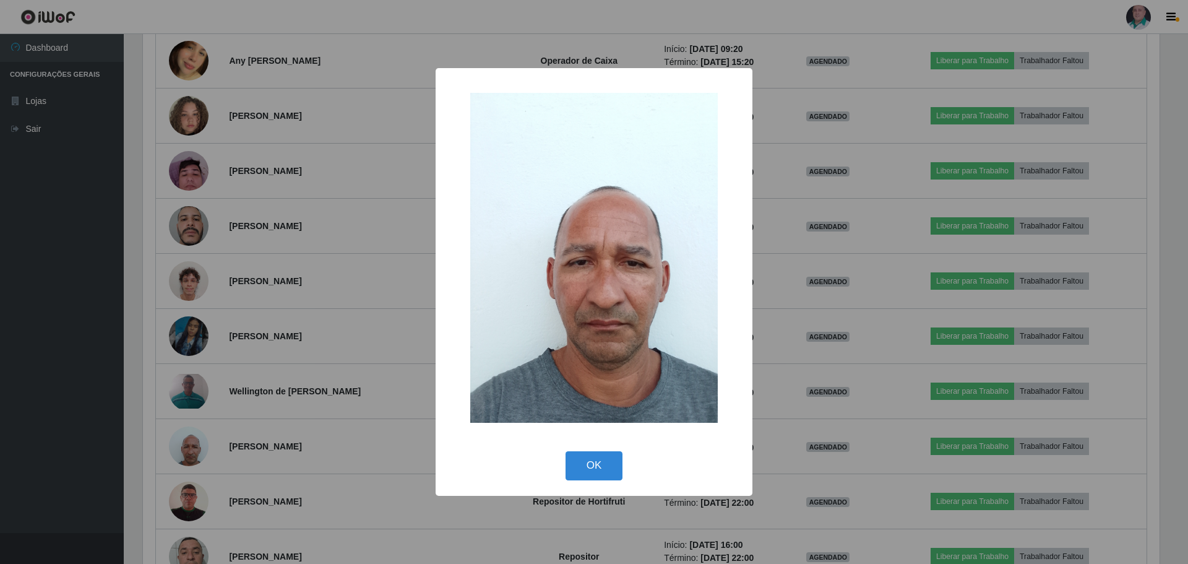
click at [344, 465] on div "× OK Cancel" at bounding box center [594, 282] width 1188 height 564
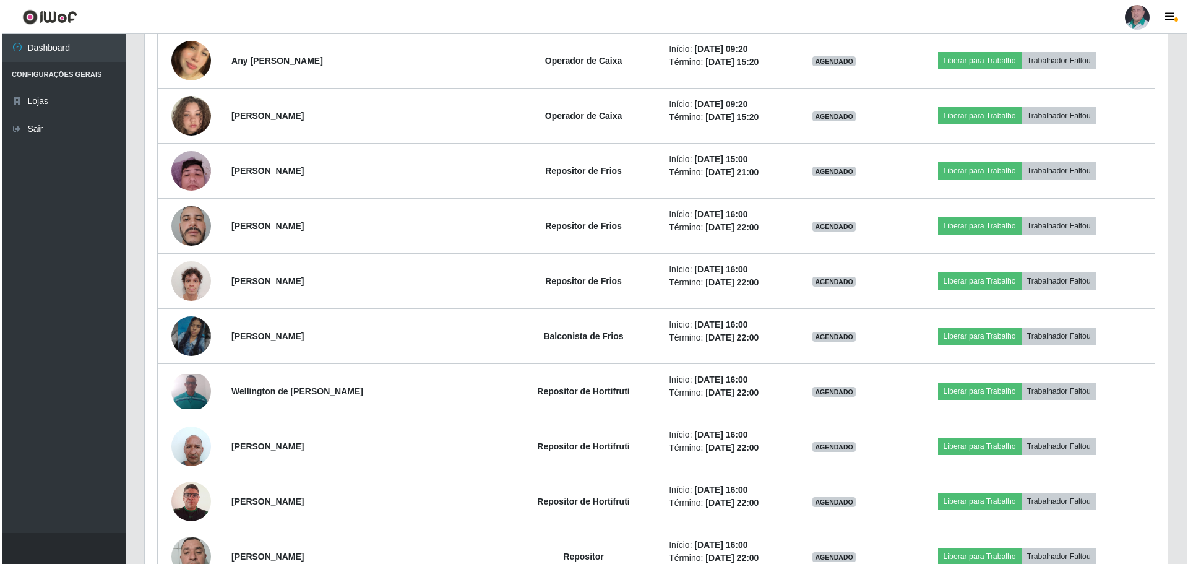
scroll to position [257, 1023]
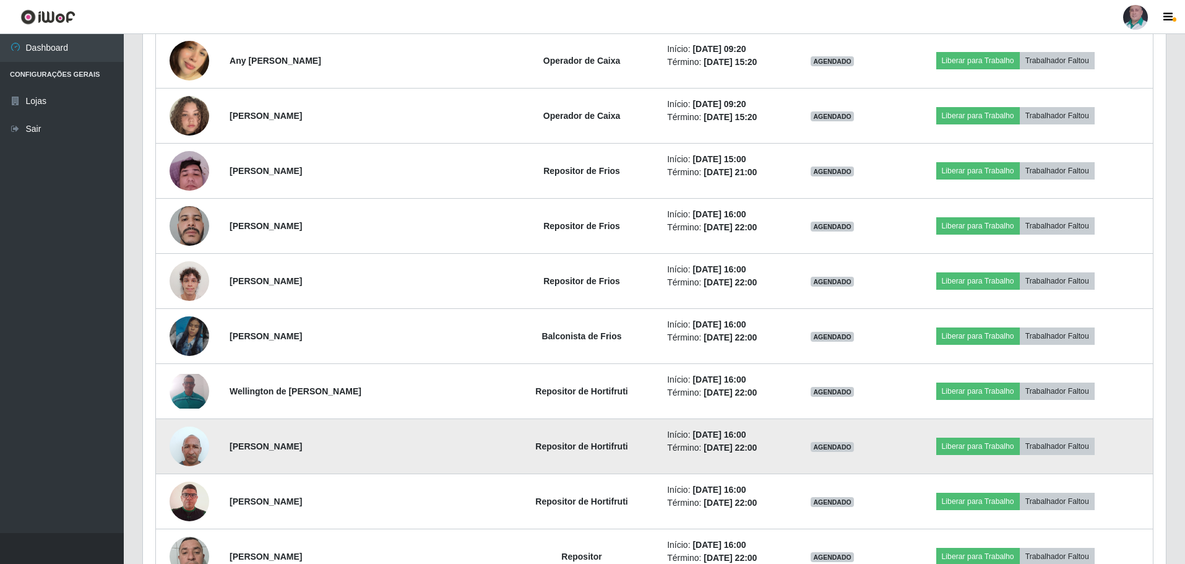
click at [184, 455] on img at bounding box center [190, 445] width 40 height 53
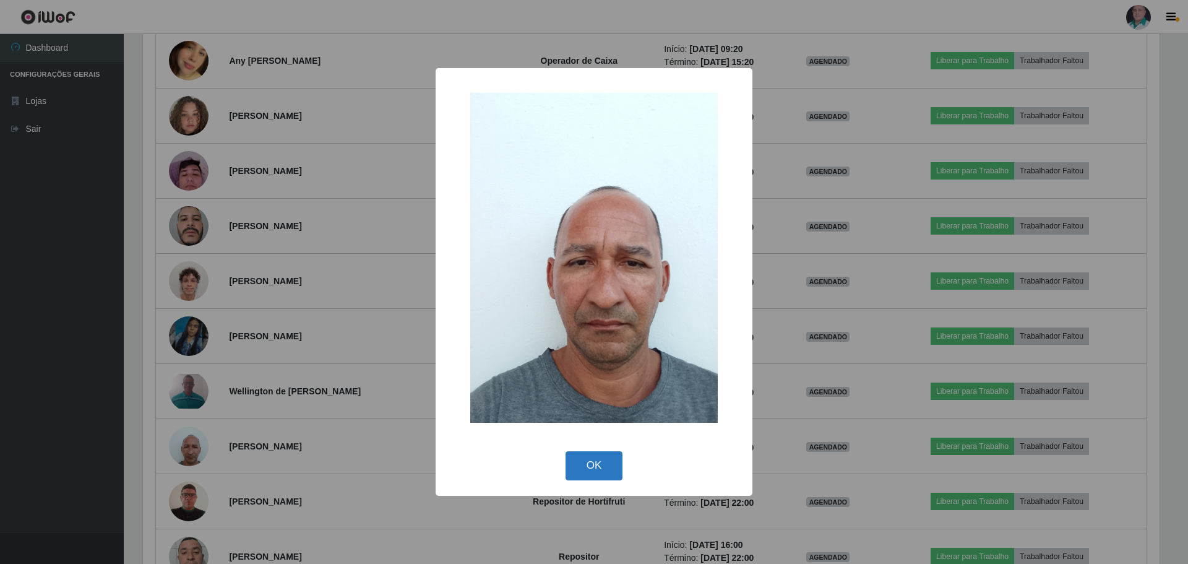
click at [575, 470] on button "OK" at bounding box center [595, 465] width 58 height 29
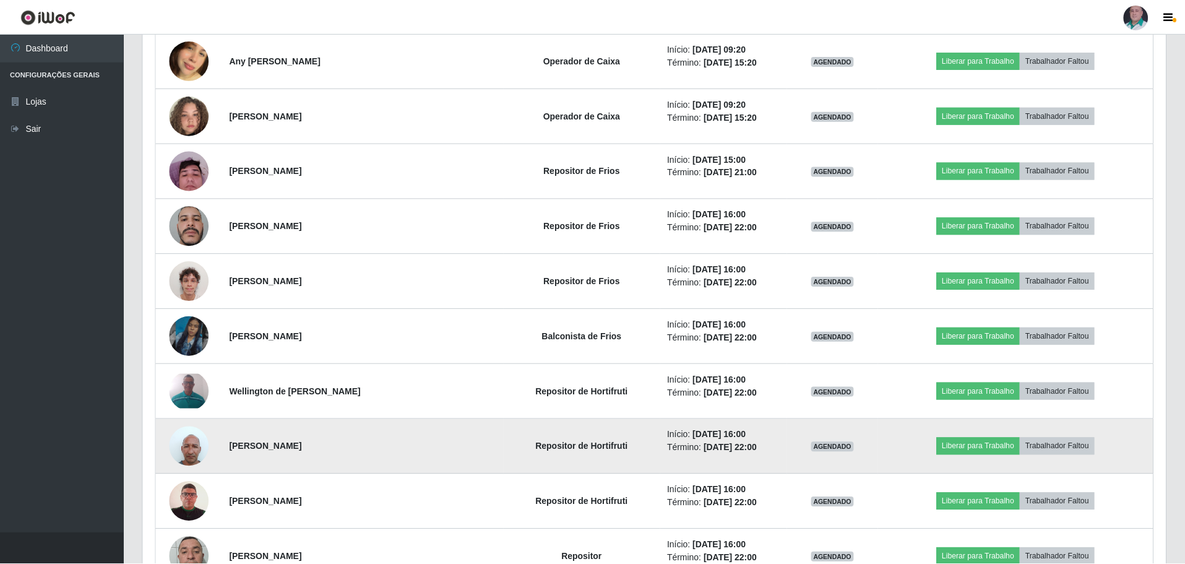
scroll to position [257, 1023]
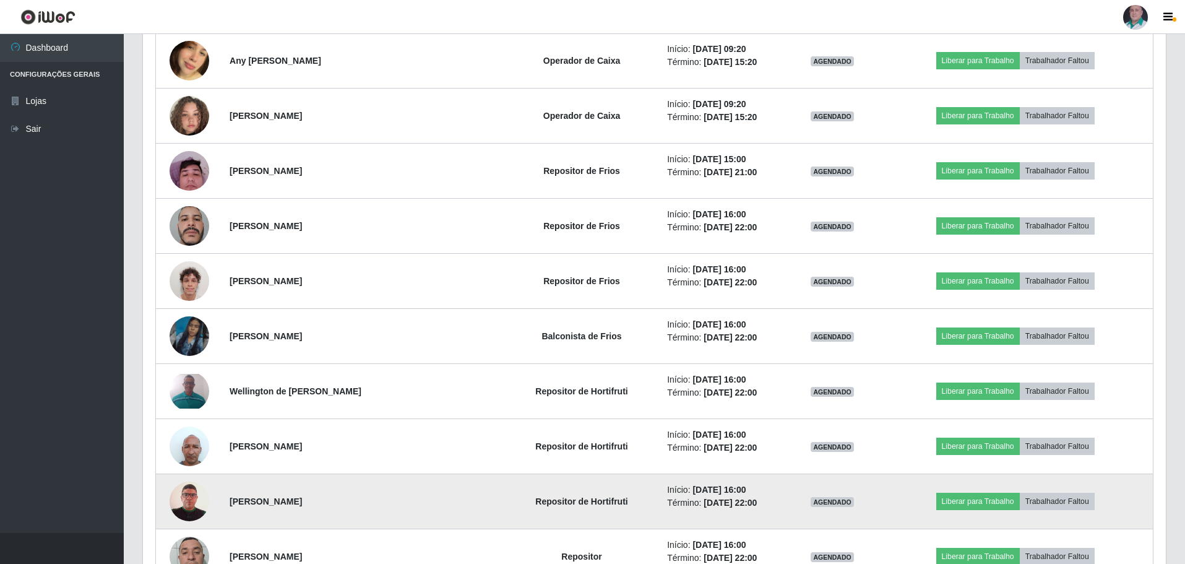
click at [193, 506] on img at bounding box center [190, 501] width 40 height 57
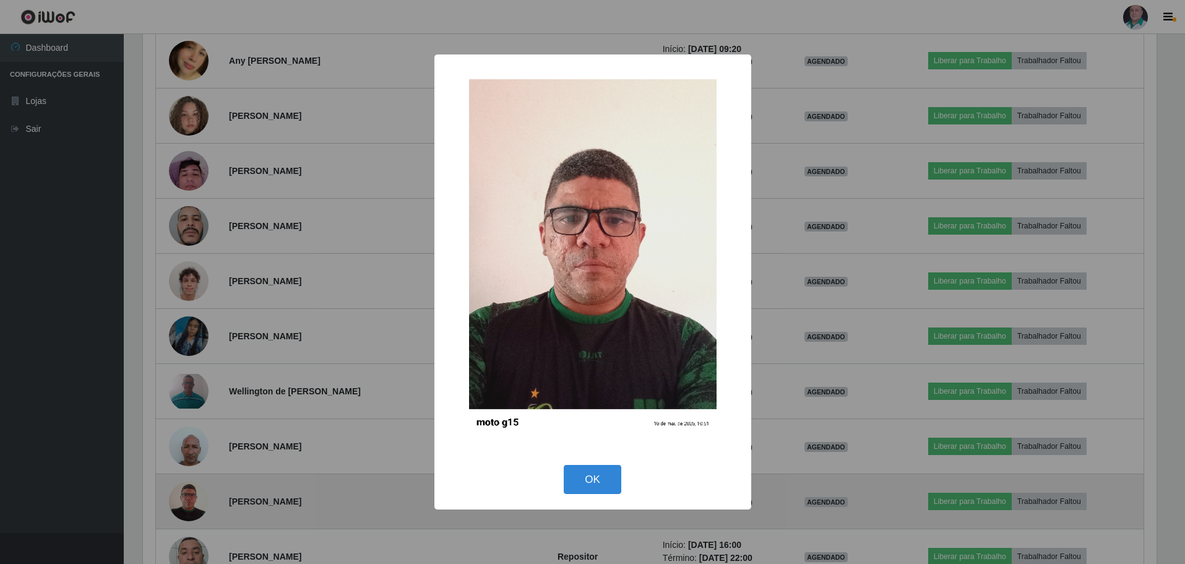
scroll to position [257, 1017]
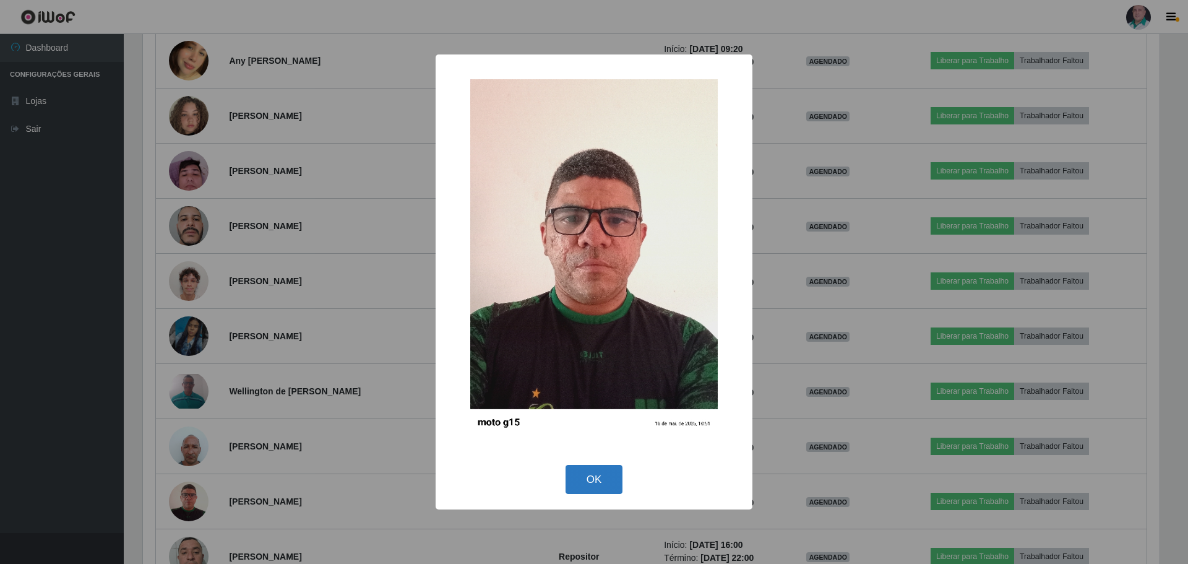
click at [606, 480] on button "OK" at bounding box center [595, 479] width 58 height 29
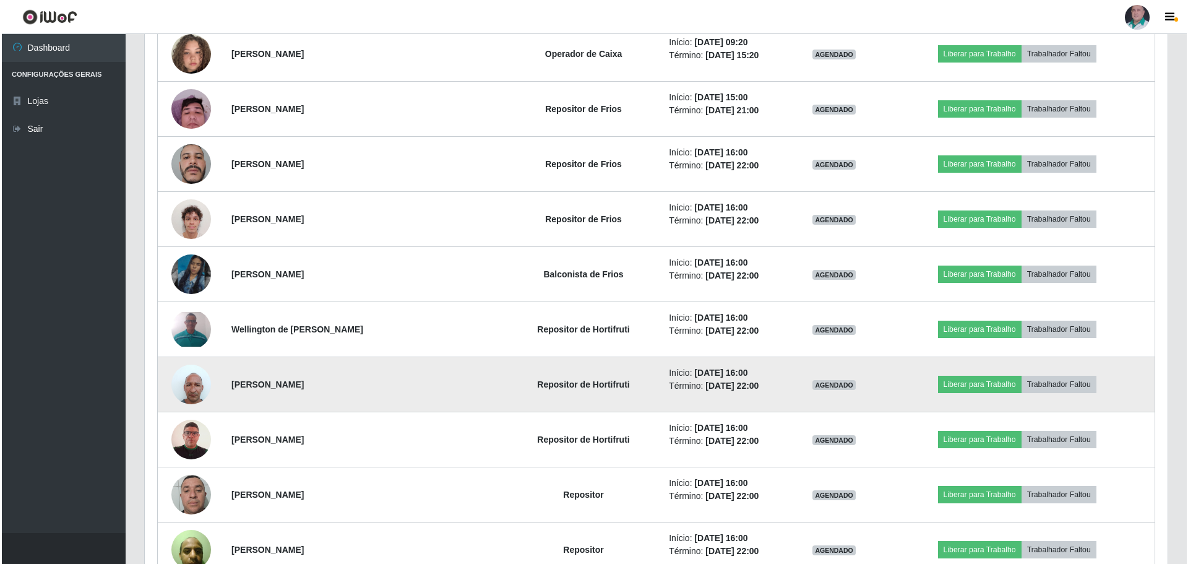
scroll to position [3166, 0]
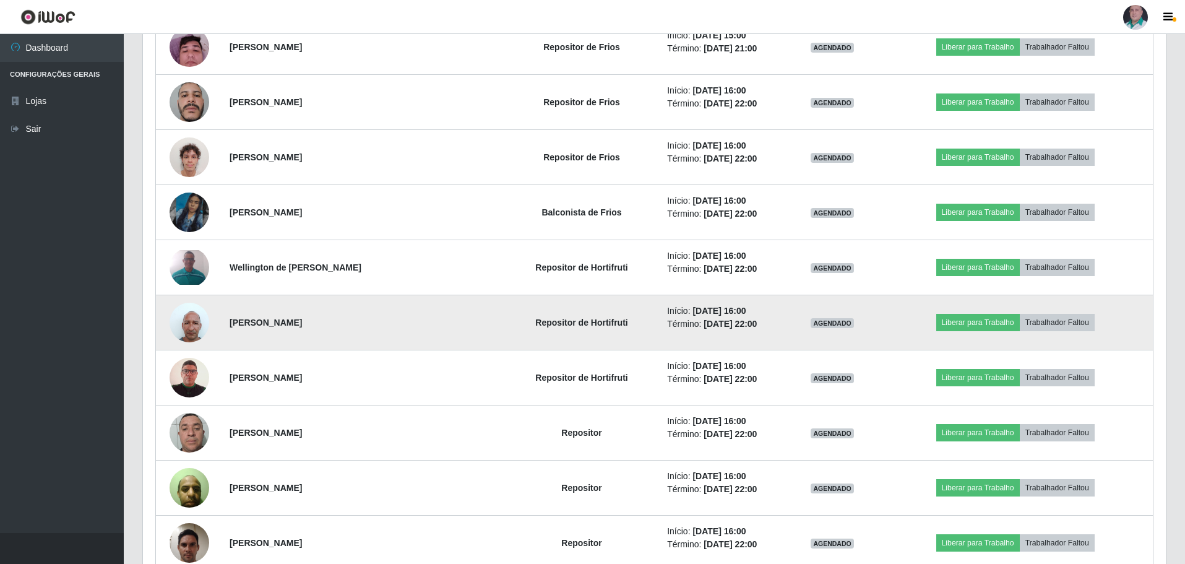
click at [192, 327] on img at bounding box center [190, 322] width 40 height 53
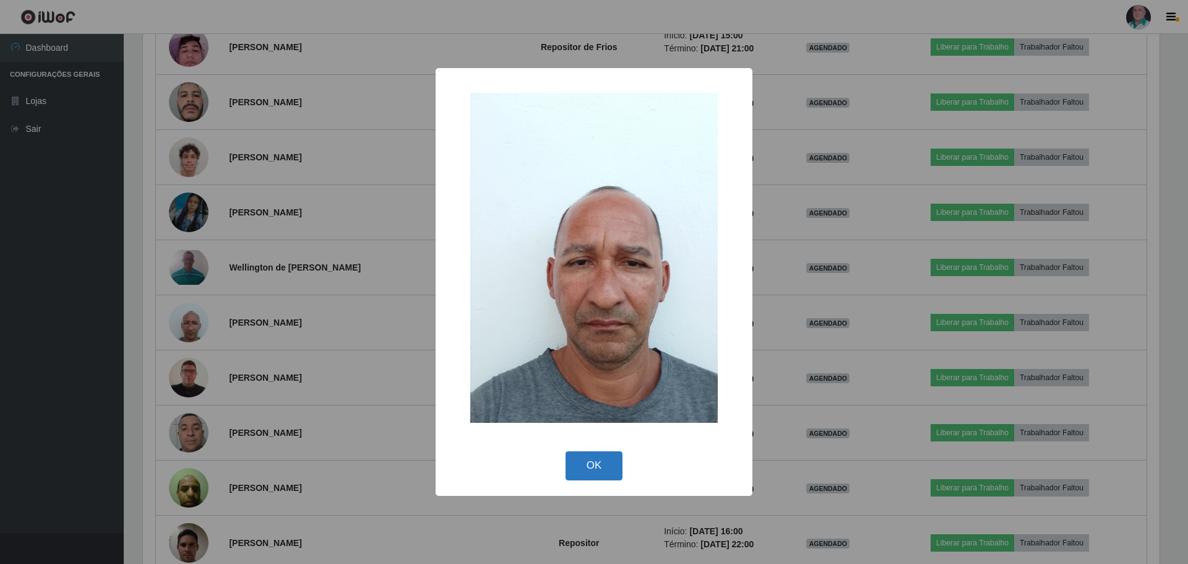
click at [599, 470] on button "OK" at bounding box center [595, 465] width 58 height 29
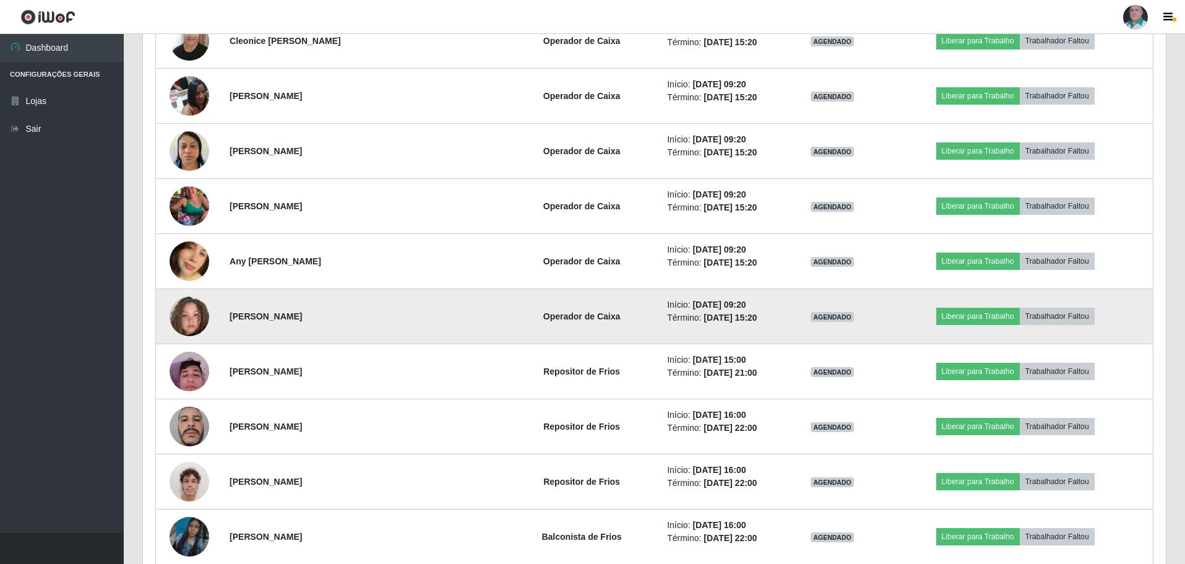
scroll to position [2733, 0]
